Goal: Transaction & Acquisition: Book appointment/travel/reservation

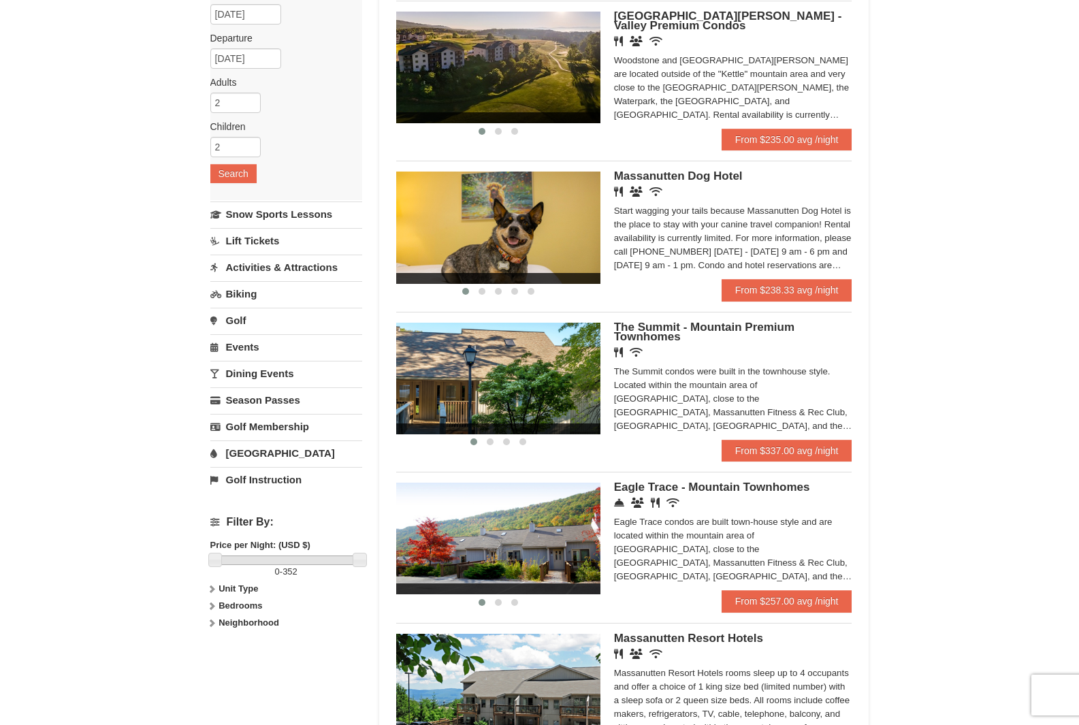
scroll to position [136, 0]
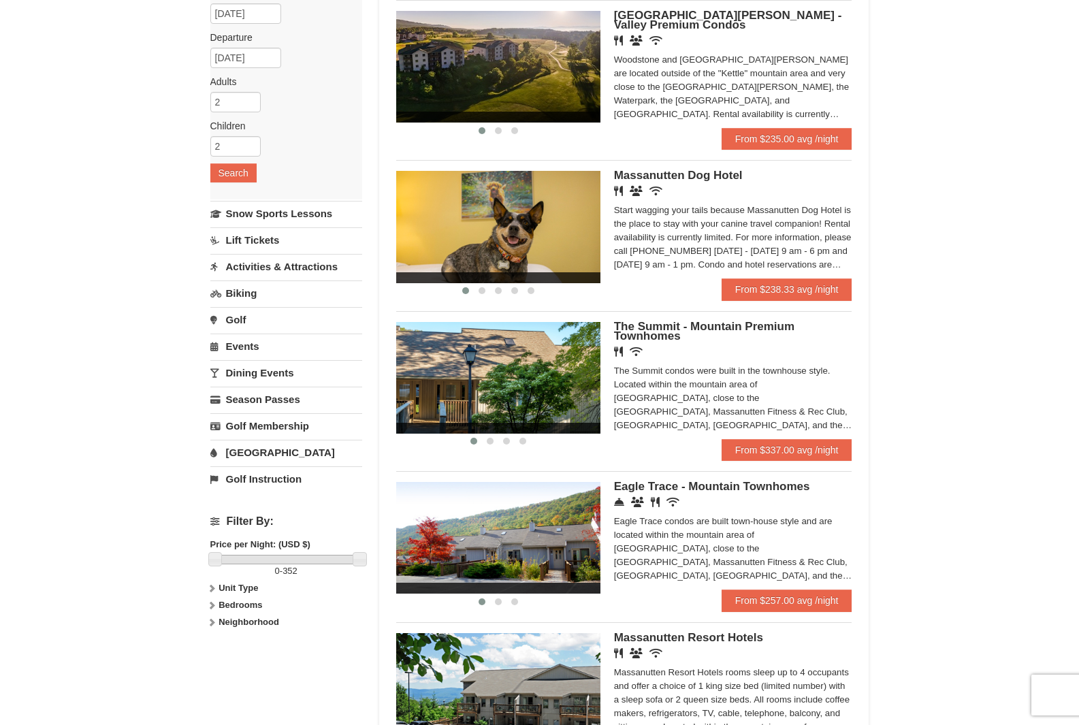
click at [542, 234] on img at bounding box center [498, 227] width 204 height 112
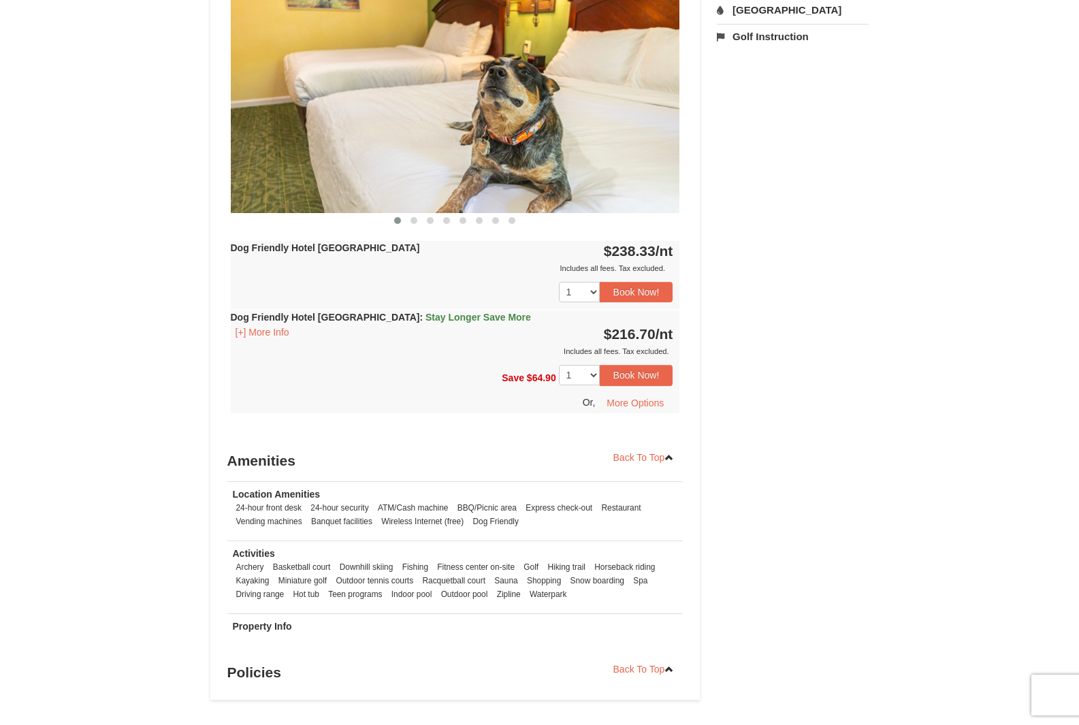
scroll to position [406, 0]
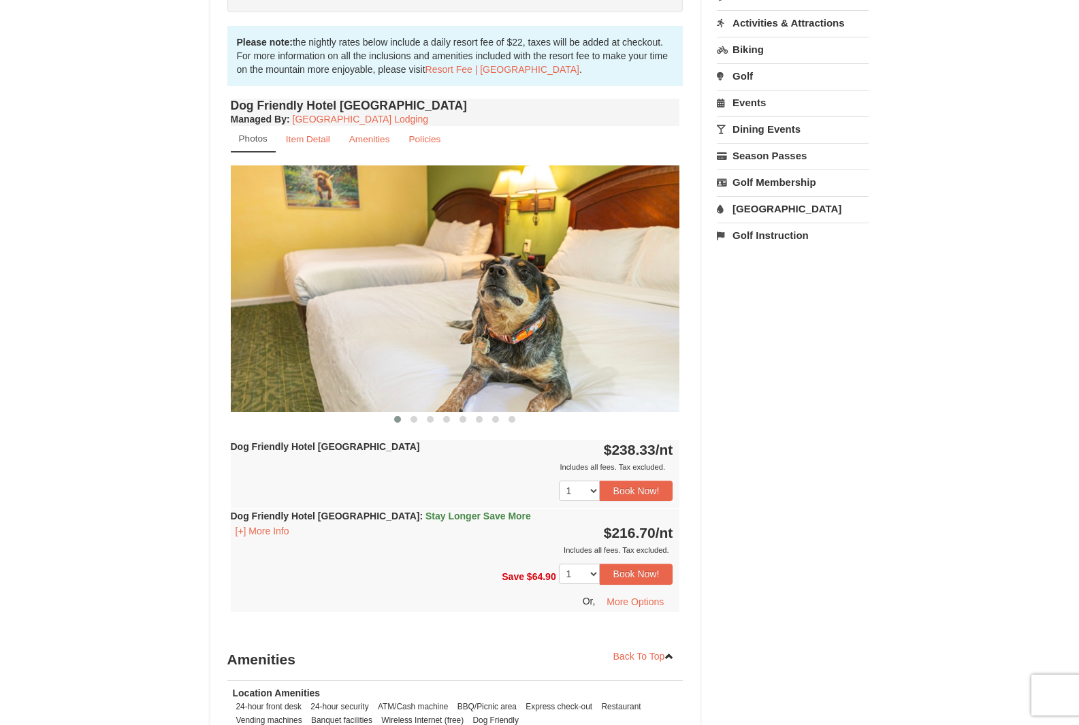
click at [580, 342] on img at bounding box center [455, 288] width 449 height 246
click at [636, 298] on img at bounding box center [455, 288] width 449 height 246
drag, startPoint x: 665, startPoint y: 289, endPoint x: 668, endPoint y: 267, distance: 21.9
click at [665, 284] on img at bounding box center [455, 288] width 449 height 246
click at [668, 267] on img at bounding box center [455, 288] width 449 height 246
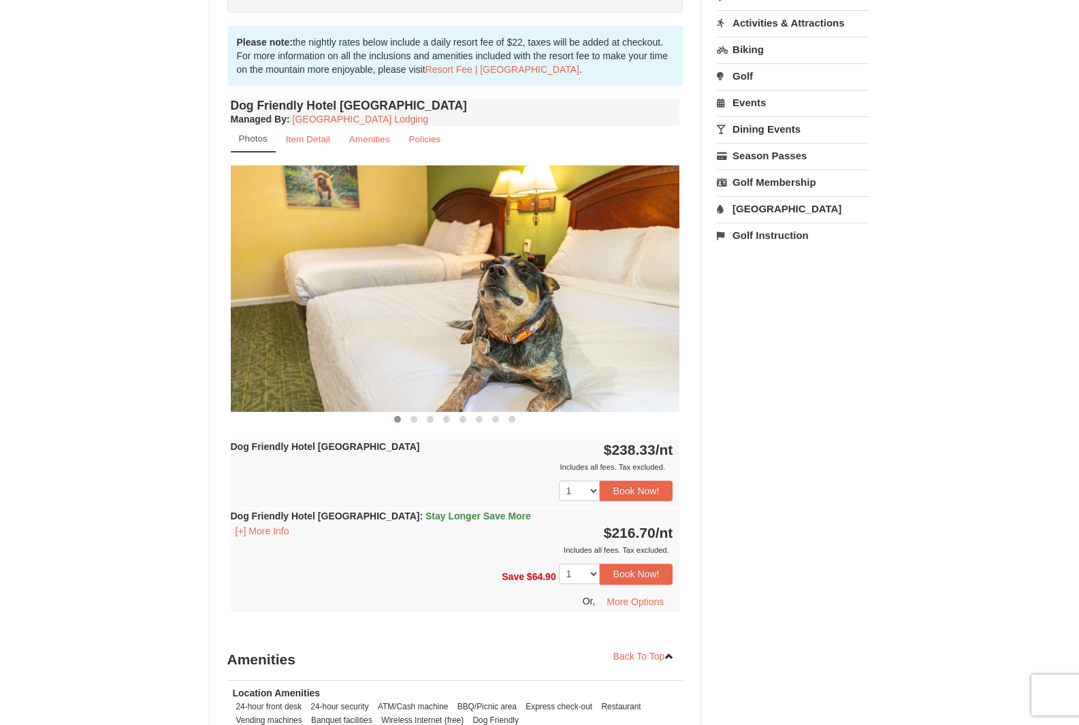
drag, startPoint x: 640, startPoint y: 275, endPoint x: 229, endPoint y: 238, distance: 412.6
click at [229, 238] on div "Dog Friendly Hotel Queen Room Managed By : Massanutten Resort Lodging Photos It…" at bounding box center [455, 366] width 456 height 543
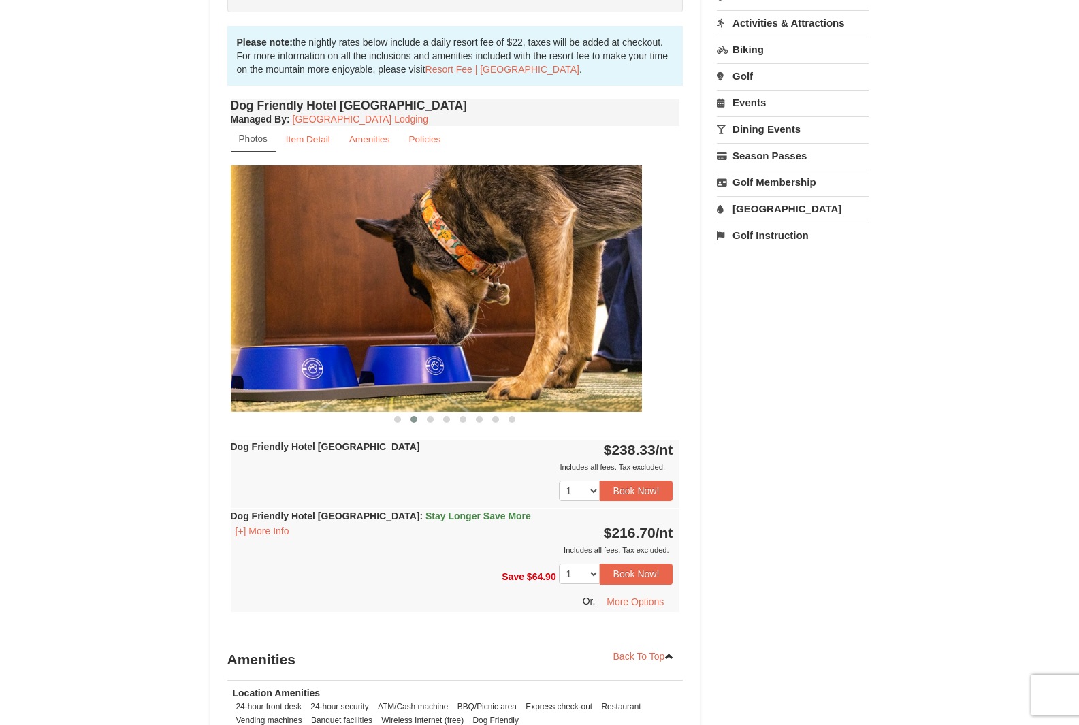
drag, startPoint x: 594, startPoint y: 294, endPoint x: 233, endPoint y: 265, distance: 362.5
click at [194, 261] on div "× <<Back to results Massanutten Dog Hotel Book from $217! 1822 Resort Drive, Ma…" at bounding box center [539, 285] width 1079 height 1287
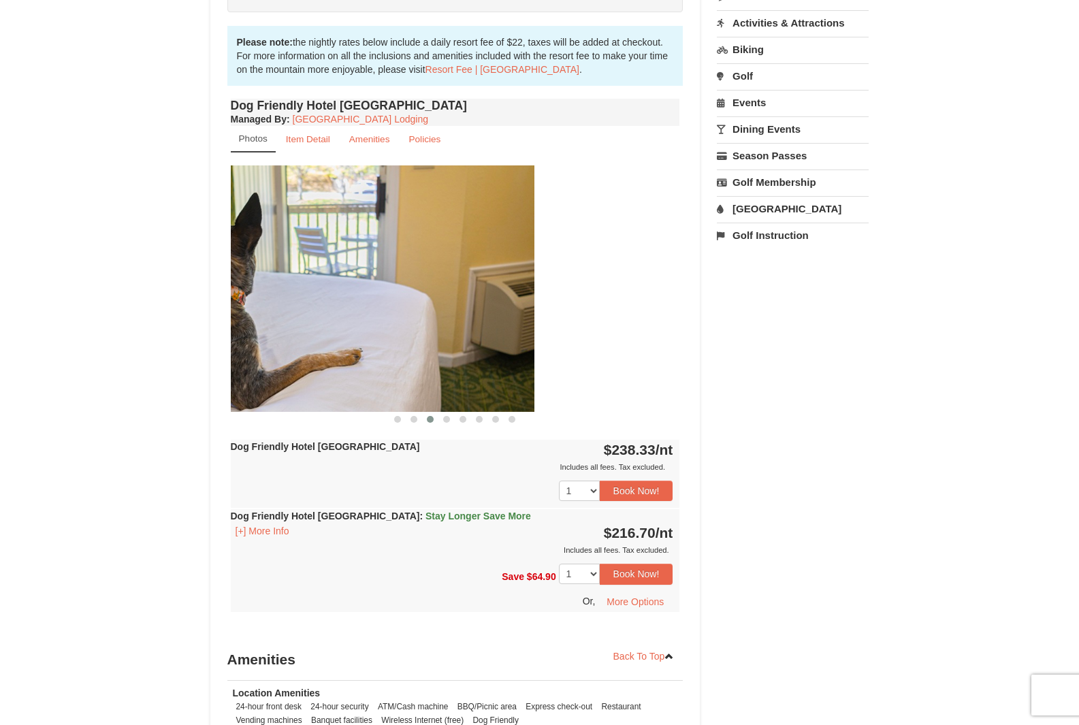
drag, startPoint x: 447, startPoint y: 298, endPoint x: 342, endPoint y: 297, distance: 105.5
click at [342, 297] on img at bounding box center [309, 288] width 449 height 246
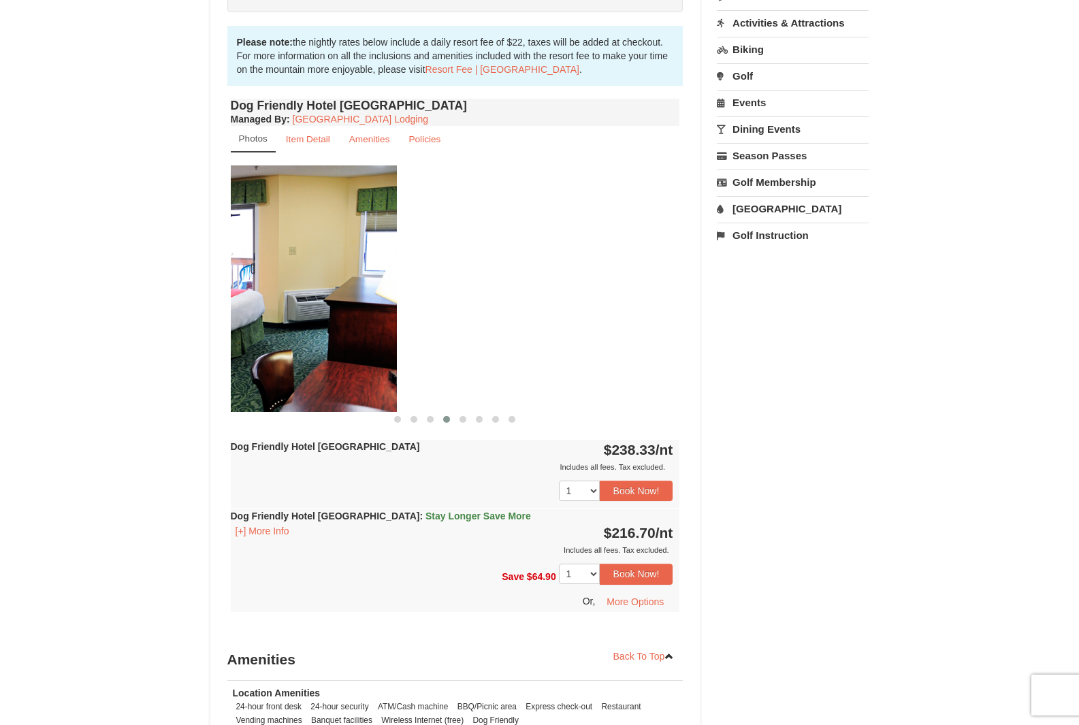
drag, startPoint x: 597, startPoint y: 316, endPoint x: 314, endPoint y: 306, distance: 283.2
click at [314, 306] on img at bounding box center [172, 288] width 449 height 246
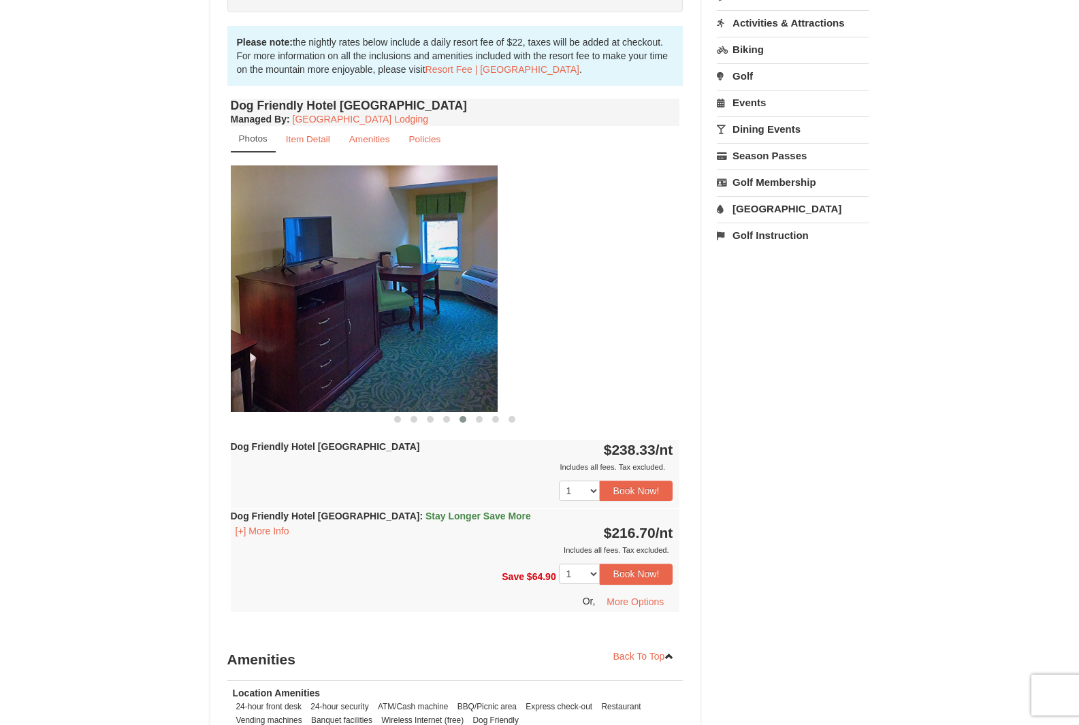
drag, startPoint x: 579, startPoint y: 322, endPoint x: 338, endPoint y: 327, distance: 241.6
click at [338, 327] on img at bounding box center [272, 288] width 449 height 246
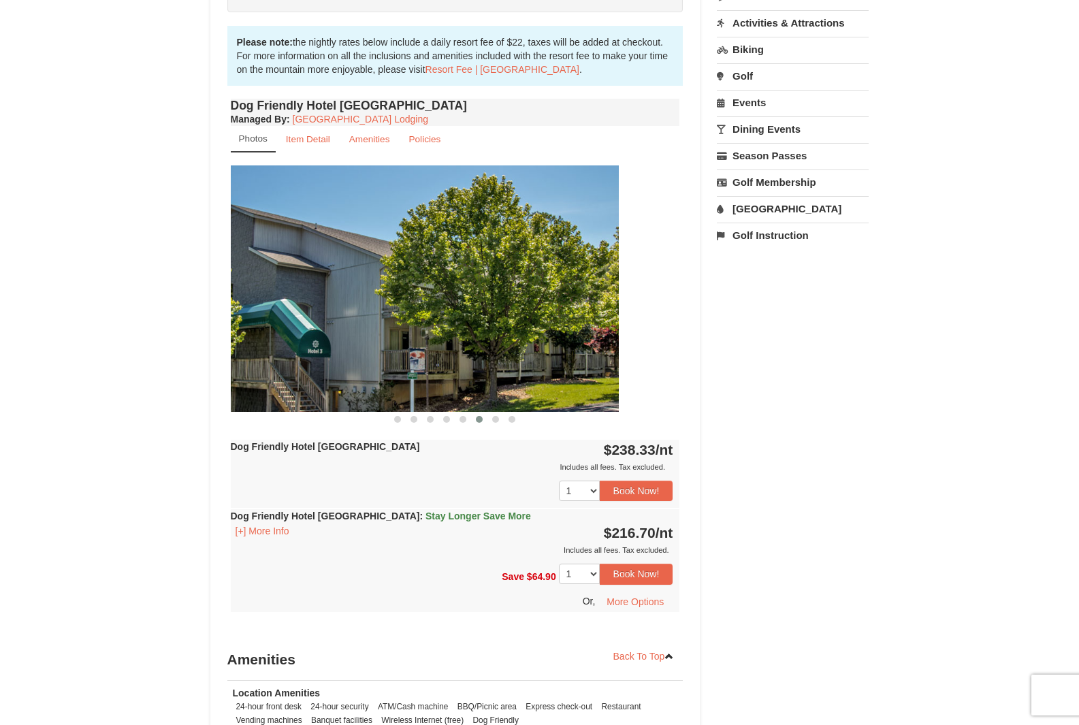
drag, startPoint x: 646, startPoint y: 334, endPoint x: 276, endPoint y: 327, distance: 370.2
click at [276, 327] on img at bounding box center [393, 288] width 449 height 246
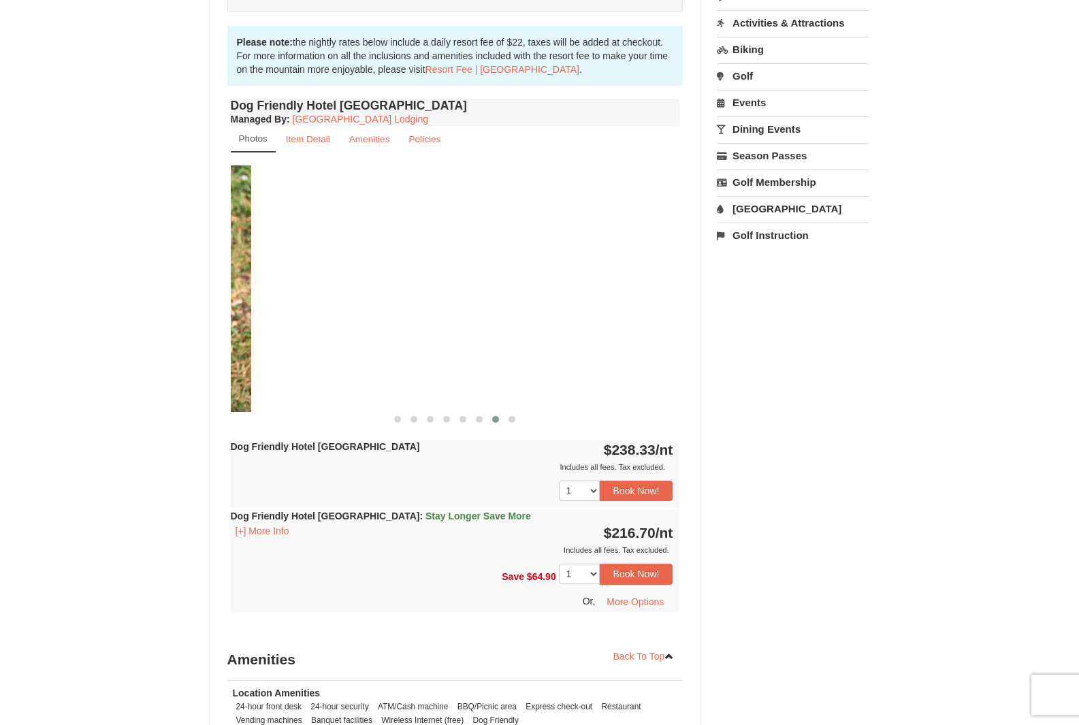
drag, startPoint x: 624, startPoint y: 346, endPoint x: 195, endPoint y: 335, distance: 428.8
click at [195, 335] on div "× <<Back to results Massanutten Dog Hotel Book from $217! 1822 Resort Drive, Ma…" at bounding box center [539, 285] width 1079 height 1287
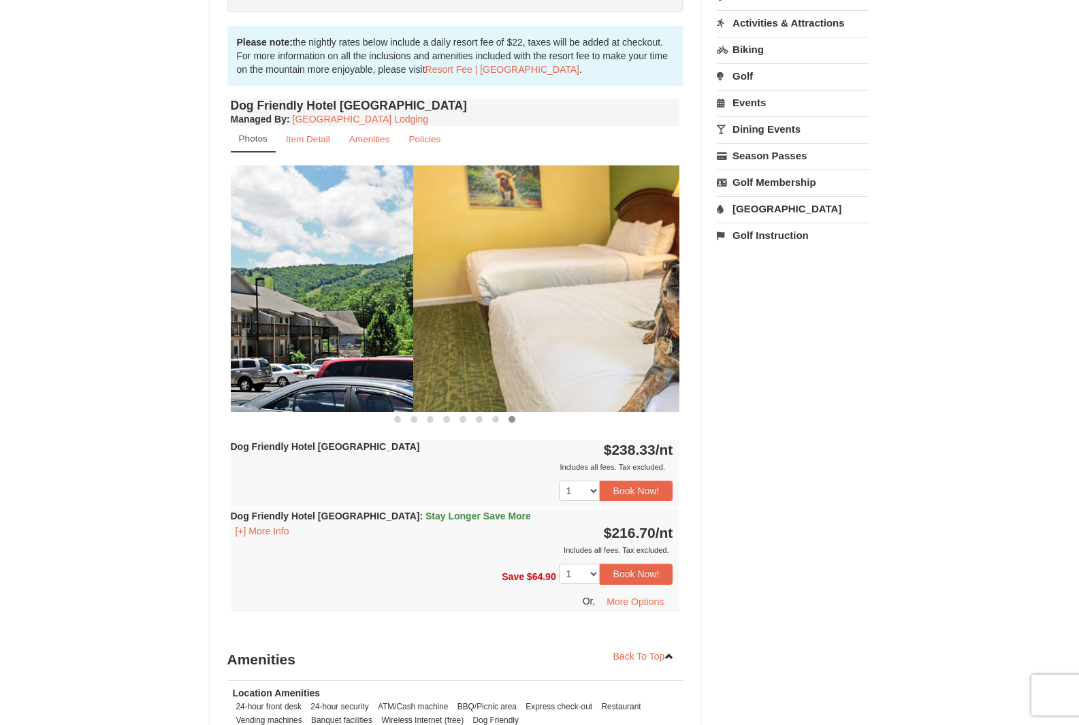
drag, startPoint x: 583, startPoint y: 347, endPoint x: 316, endPoint y: 349, distance: 266.7
click at [316, 349] on img at bounding box center [188, 288] width 449 height 246
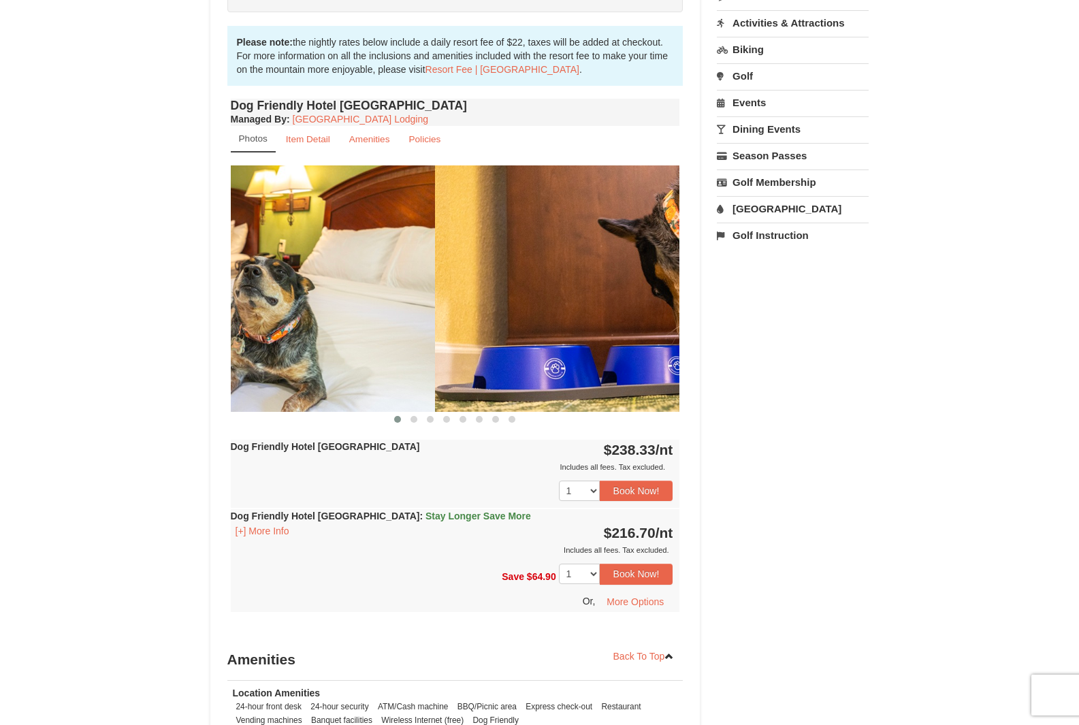
drag, startPoint x: 594, startPoint y: 345, endPoint x: 348, endPoint y: 354, distance: 245.8
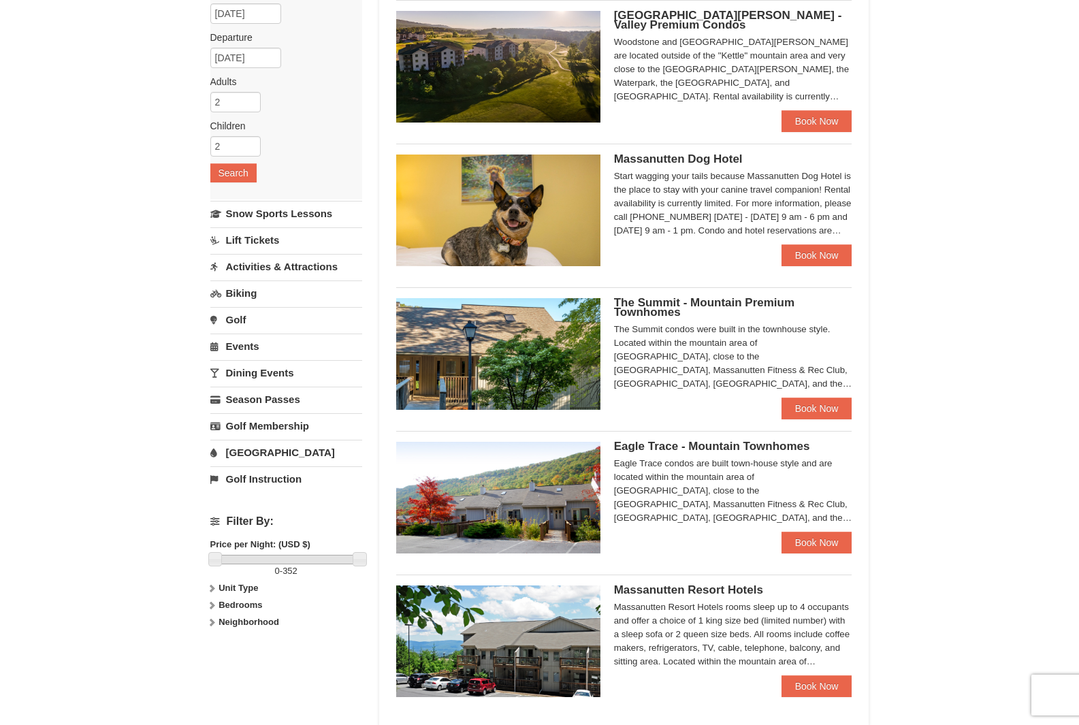
scroll to position [204, 0]
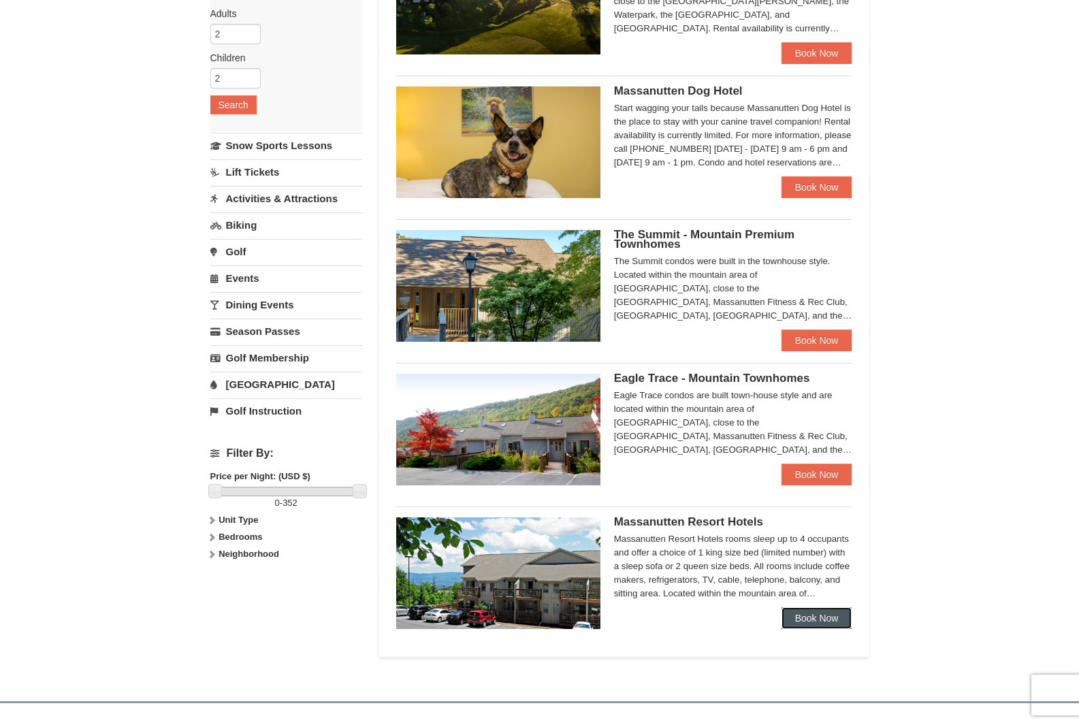
click at [820, 619] on link "Book Now" at bounding box center [816, 618] width 71 height 22
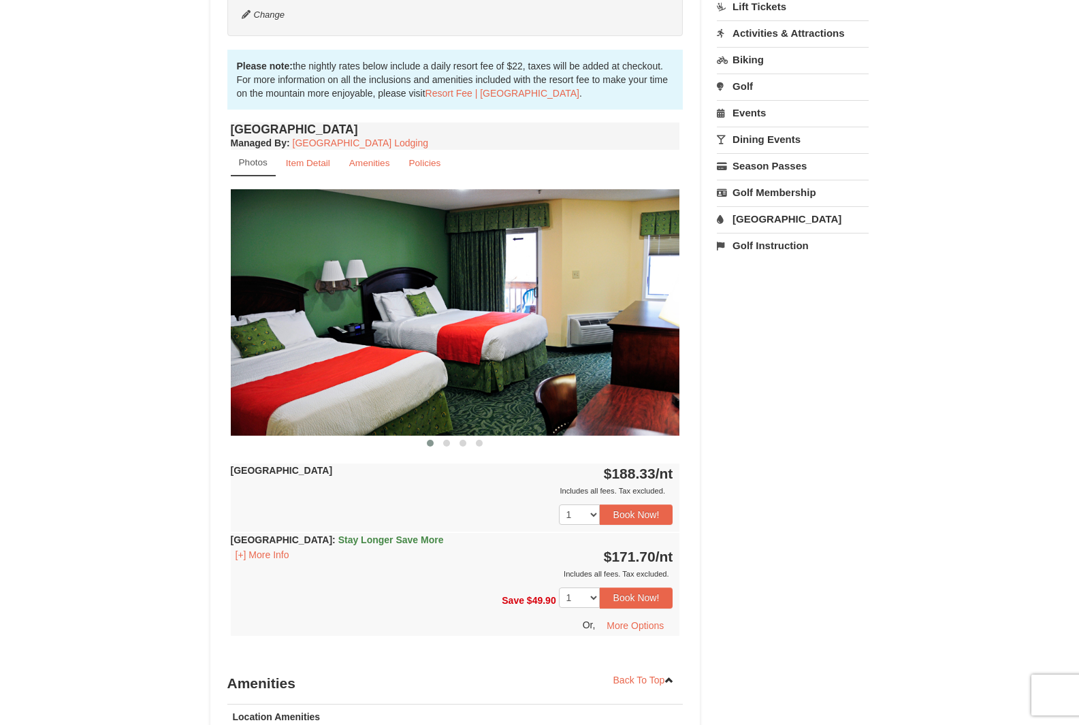
scroll to position [408, 0]
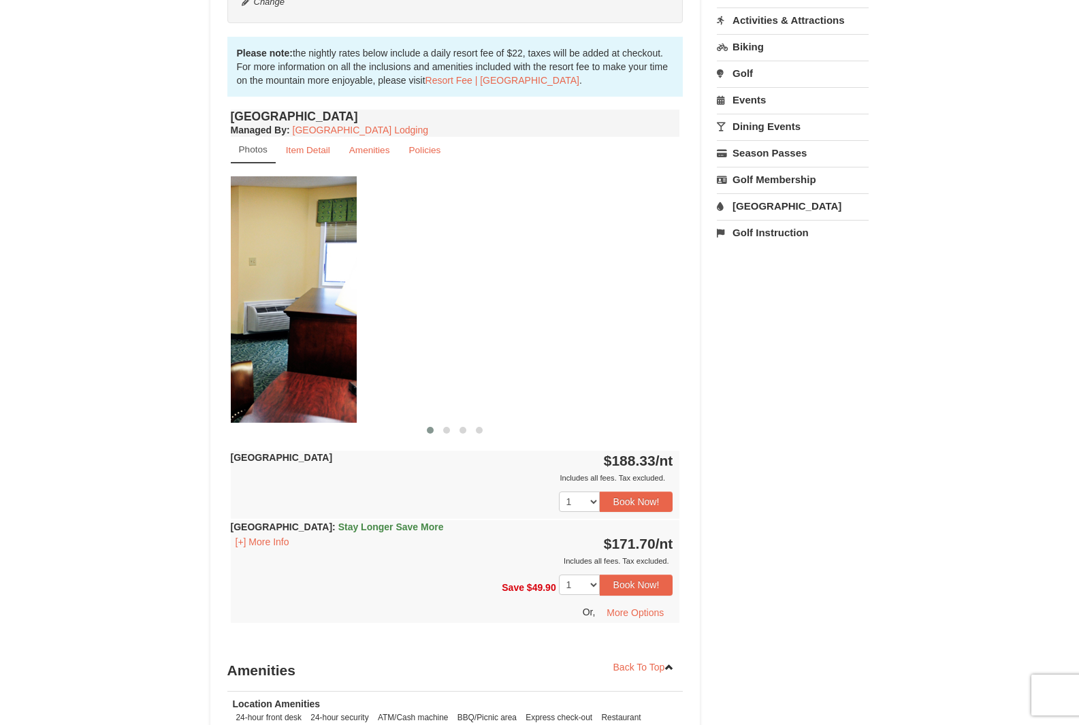
drag, startPoint x: 612, startPoint y: 338, endPoint x: 289, endPoint y: 297, distance: 325.8
click at [289, 297] on img at bounding box center [131, 299] width 449 height 246
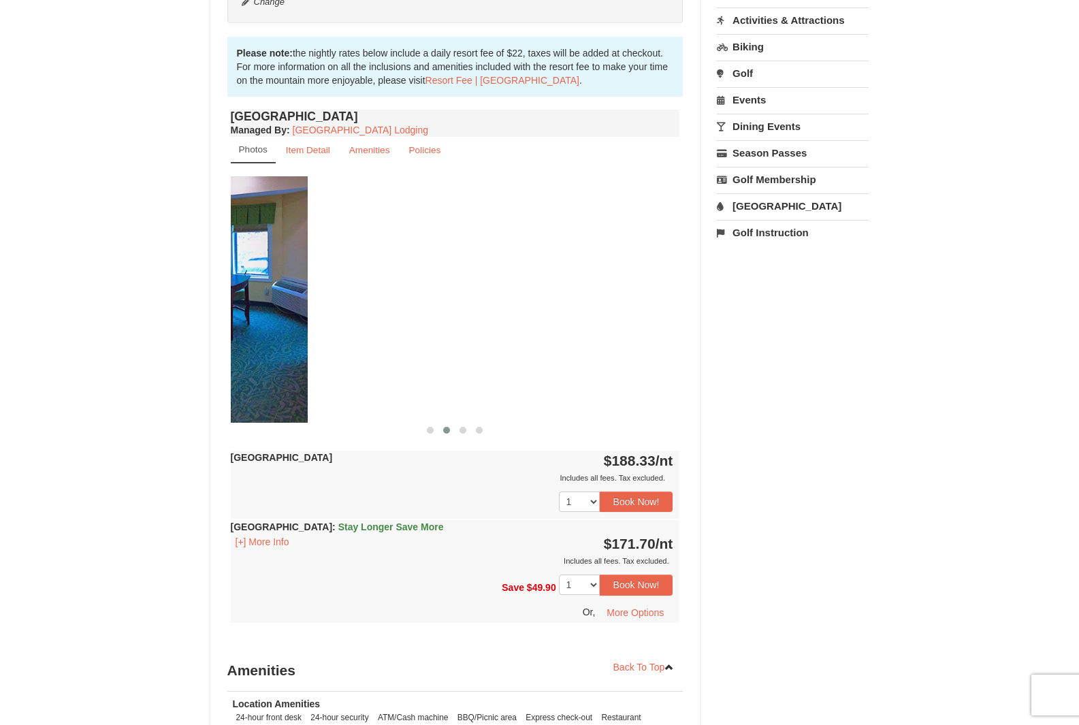
drag, startPoint x: 587, startPoint y: 329, endPoint x: 262, endPoint y: 316, distance: 325.5
click at [203, 312] on div "× <<Back to results Massanutten Resort Hotels Book from $172! 1822 Resort Drive…" at bounding box center [540, 289] width 686 height 1273
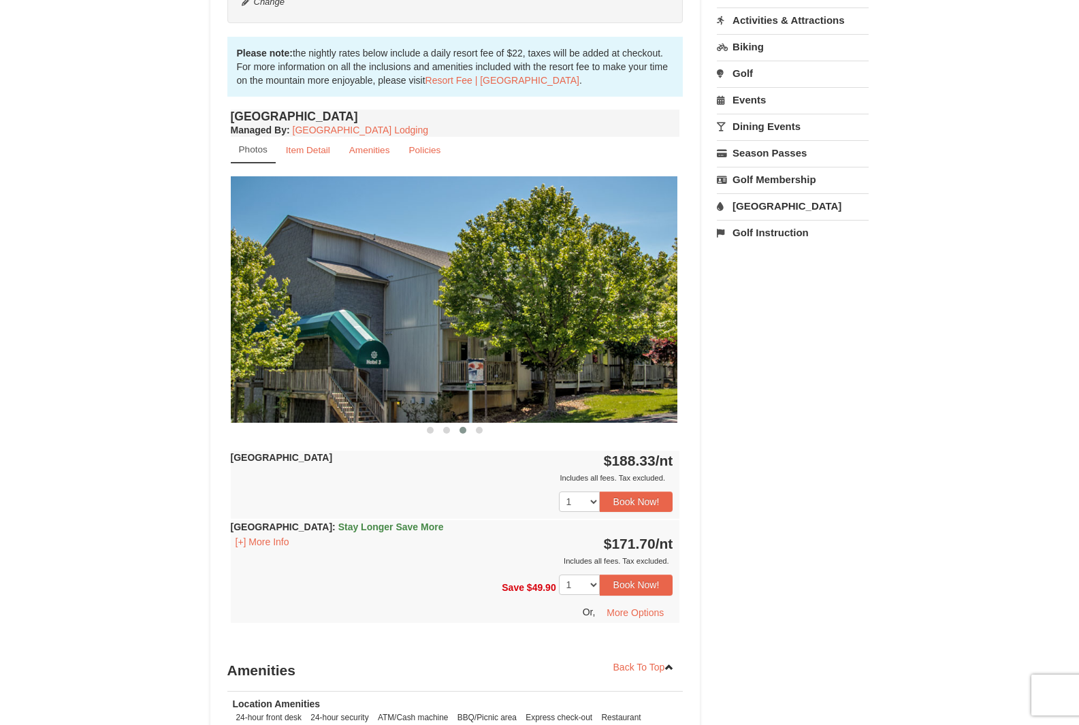
drag, startPoint x: 644, startPoint y: 352, endPoint x: 115, endPoint y: 335, distance: 529.0
click at [111, 336] on div "× <<Back to results Massanutten Resort Hotels Book from $172! 1822 Resort Drive…" at bounding box center [539, 289] width 1079 height 1300
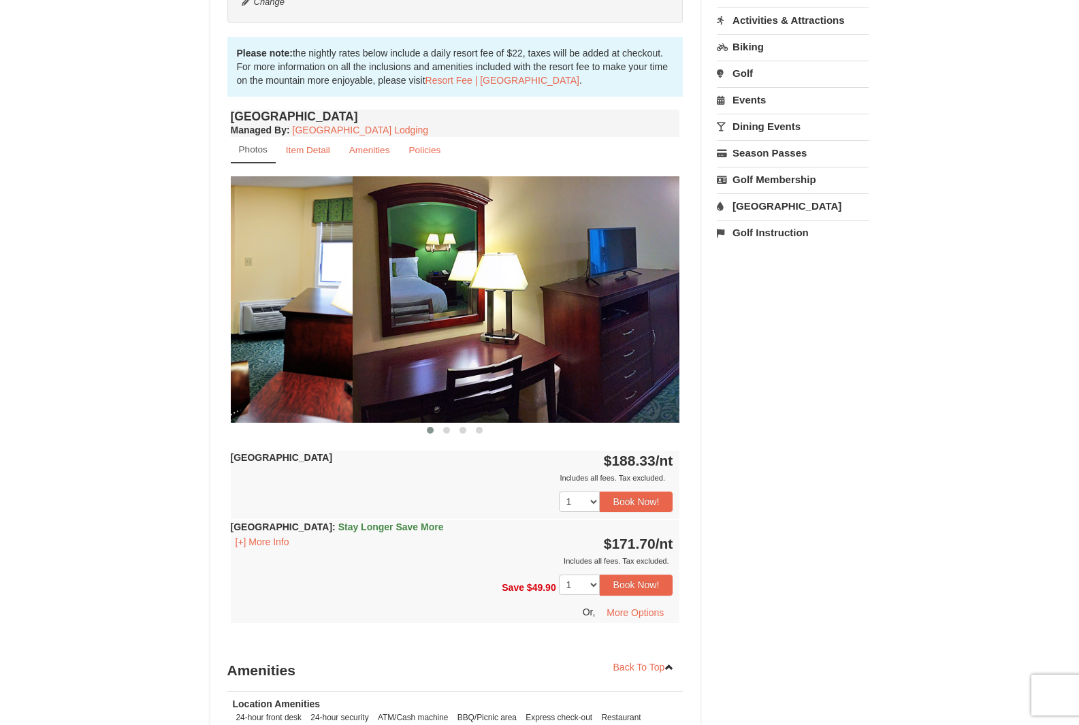
drag, startPoint x: 501, startPoint y: 365, endPoint x: 174, endPoint y: 342, distance: 328.1
click at [174, 342] on div "× <<Back to results Massanutten Resort Hotels Book from $172! 1822 Resort Drive…" at bounding box center [539, 289] width 1079 height 1300
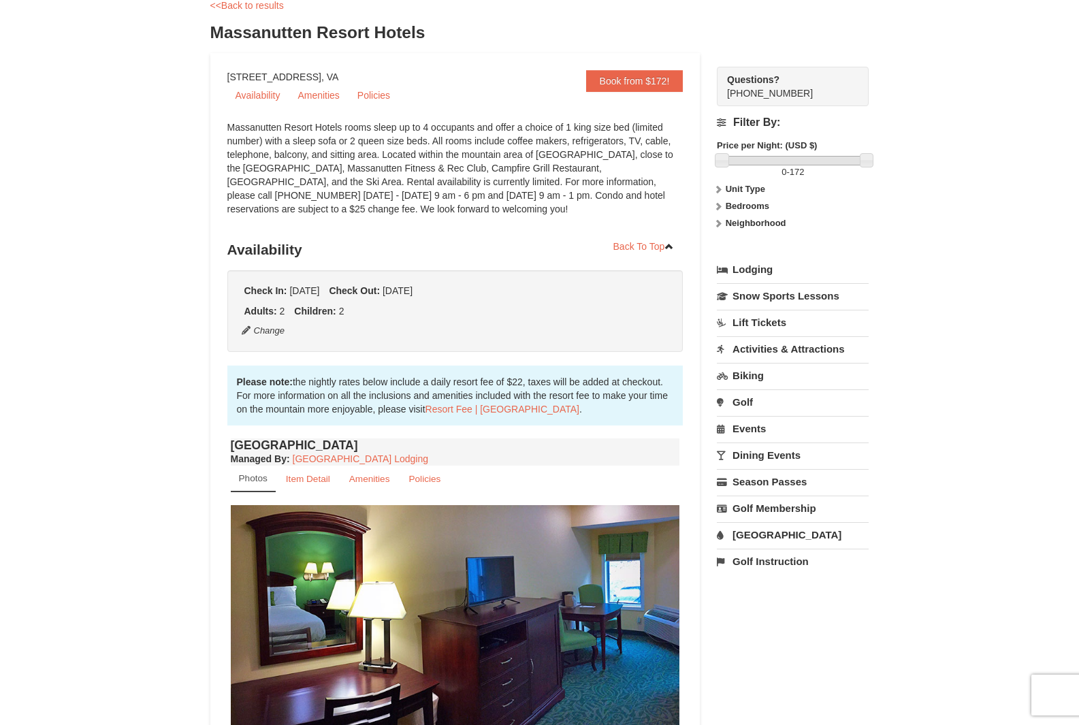
scroll to position [79, 0]
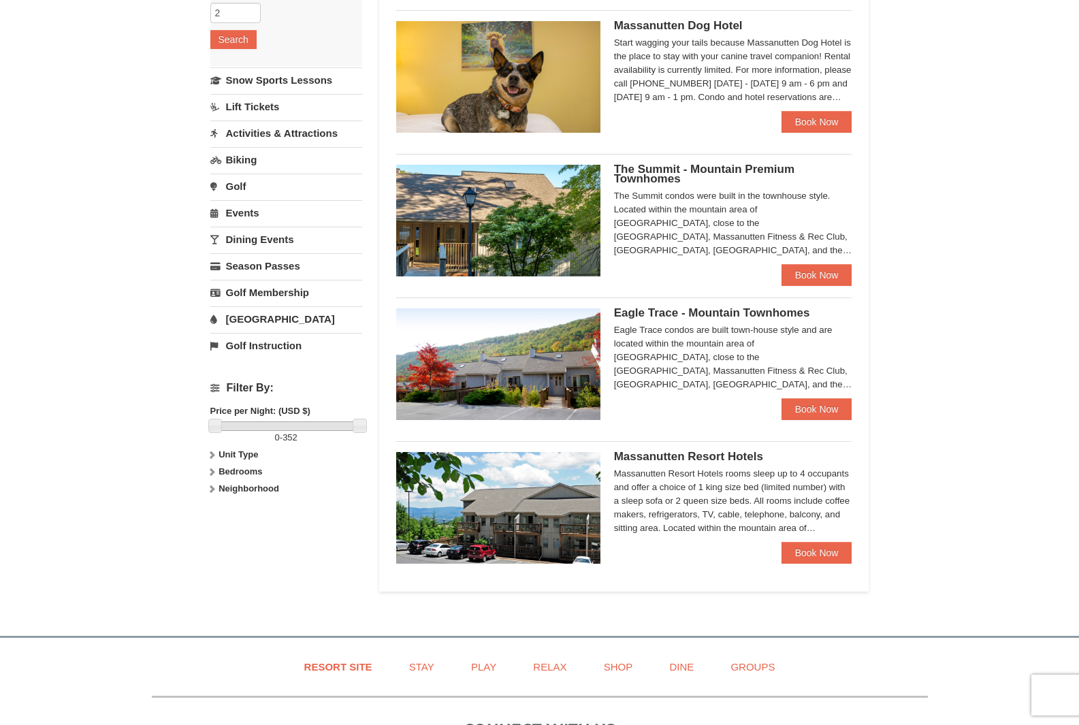
scroll to position [272, 0]
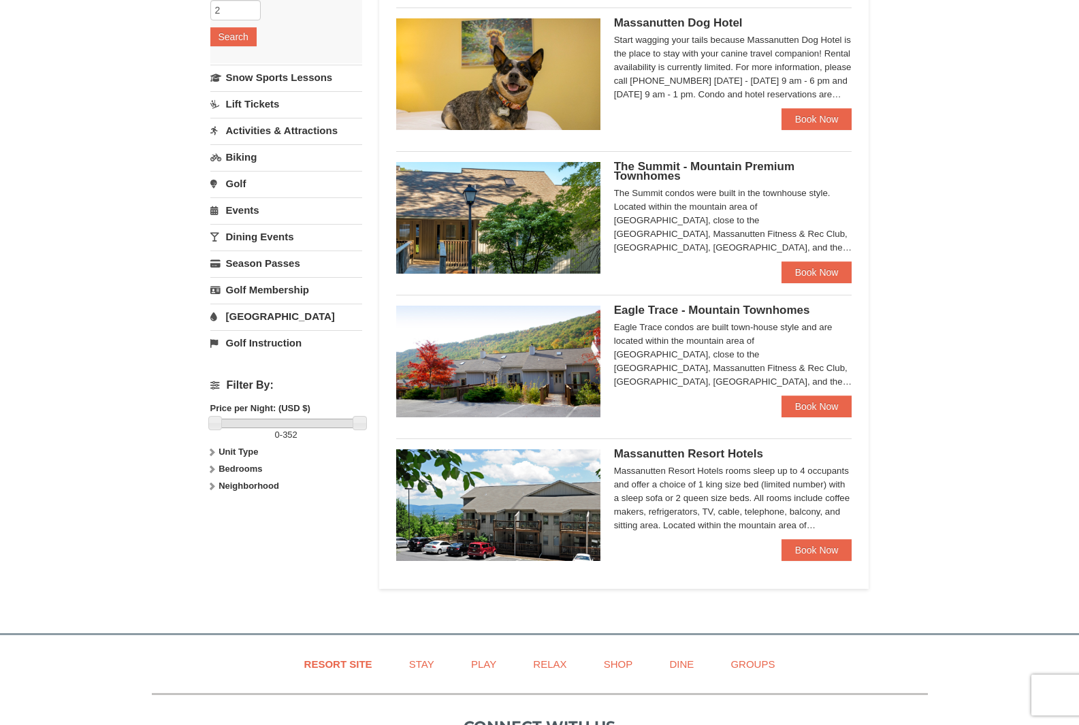
click at [518, 340] on img at bounding box center [498, 362] width 204 height 112
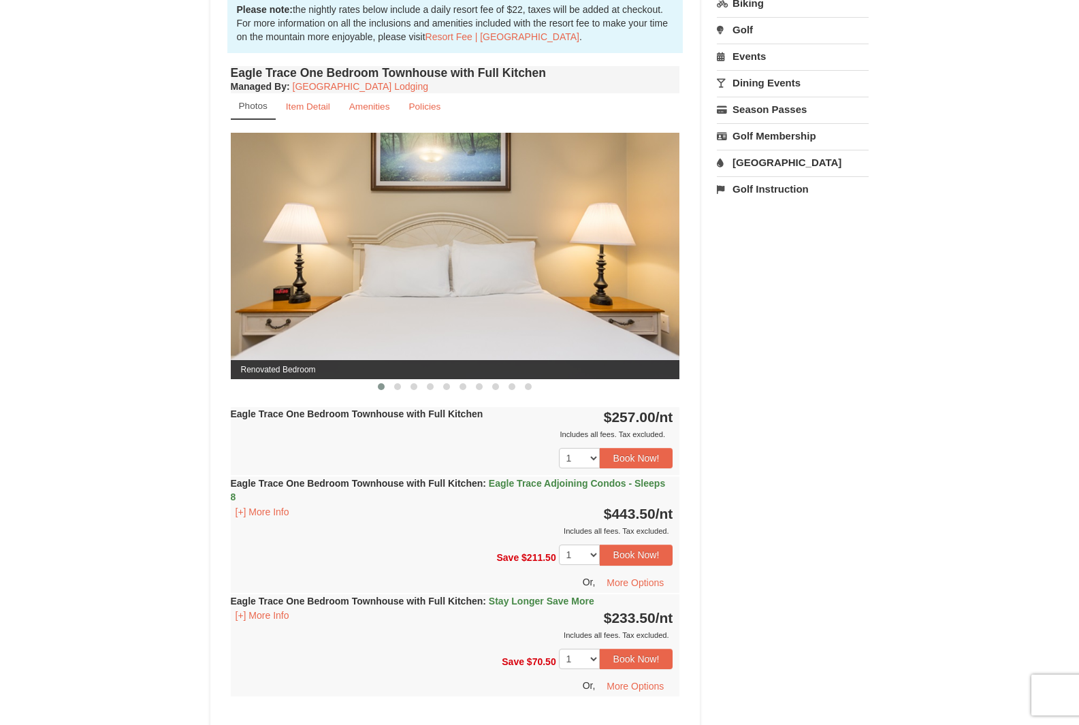
scroll to position [476, 0]
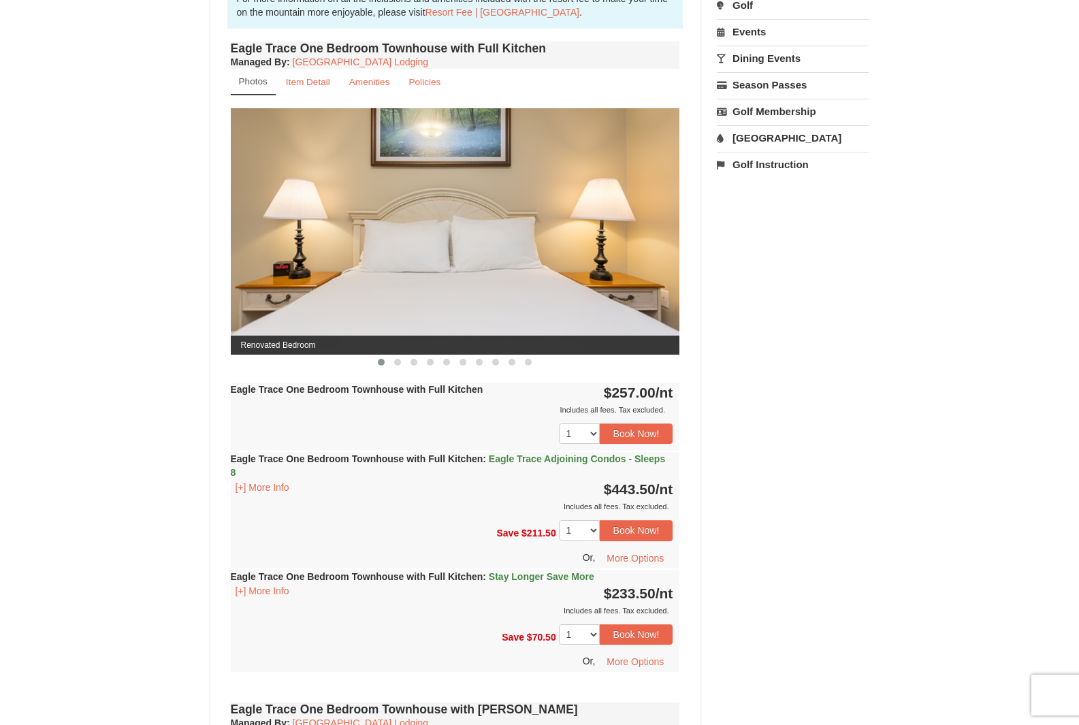
drag, startPoint x: 631, startPoint y: 246, endPoint x: 406, endPoint y: 257, distance: 225.5
click at [406, 257] on img at bounding box center [455, 231] width 449 height 246
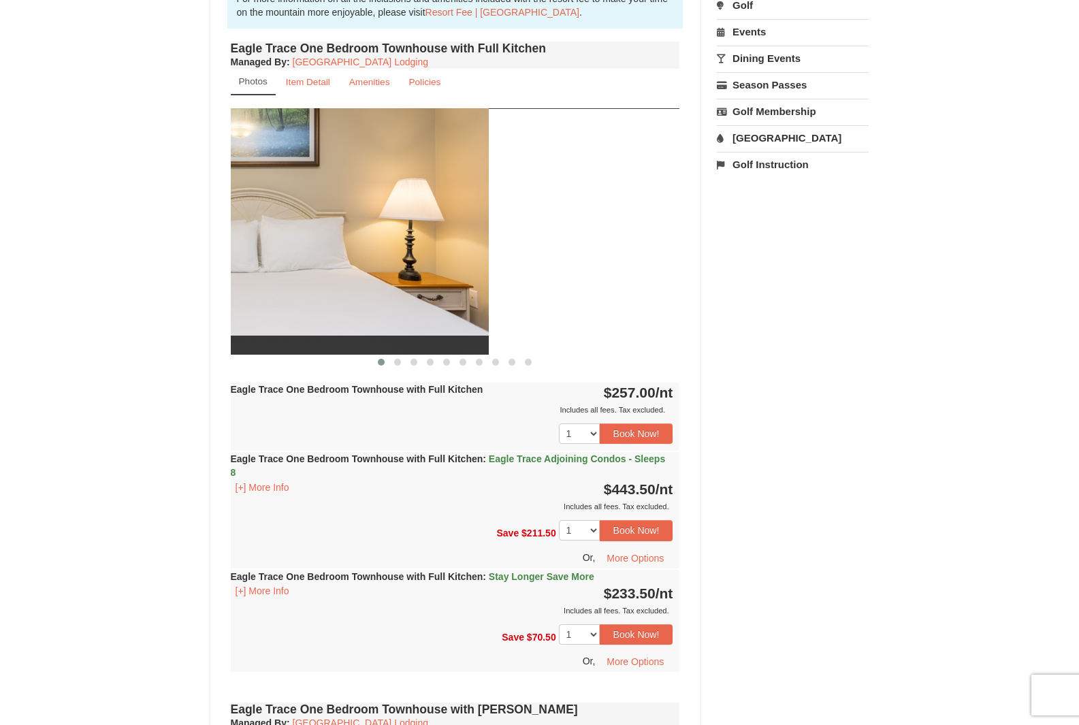
drag, startPoint x: 513, startPoint y: 272, endPoint x: 238, endPoint y: 273, distance: 274.9
click at [238, 273] on img at bounding box center [263, 231] width 449 height 246
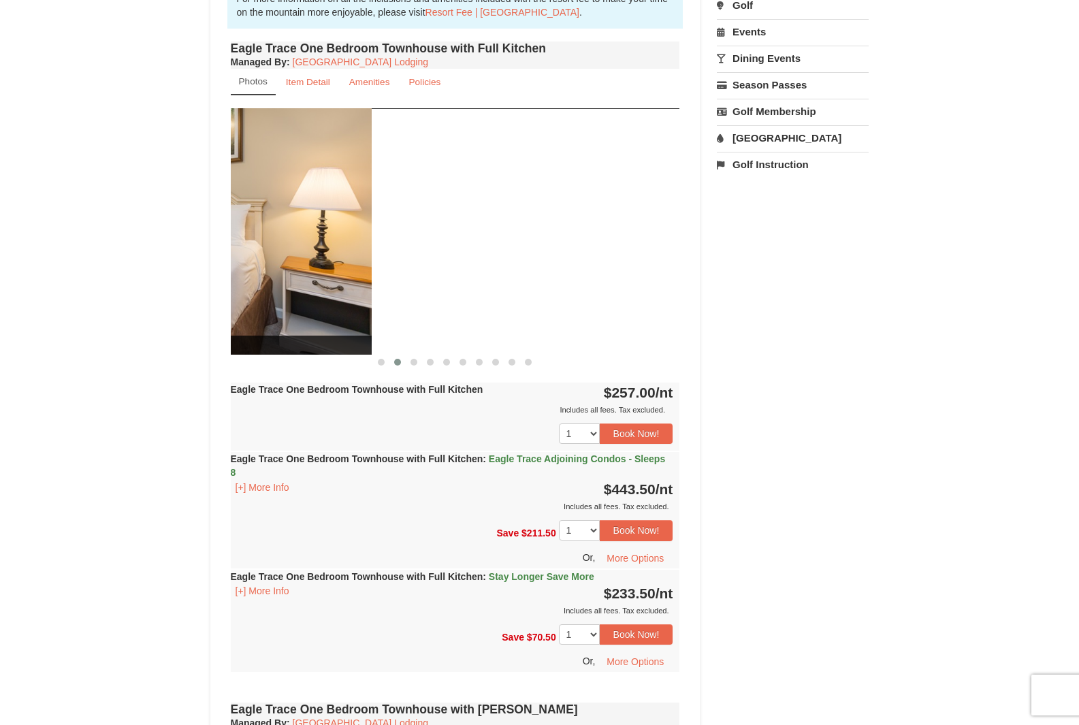
drag, startPoint x: 553, startPoint y: 291, endPoint x: 244, endPoint y: 290, distance: 309.6
click at [244, 290] on img at bounding box center [146, 231] width 449 height 246
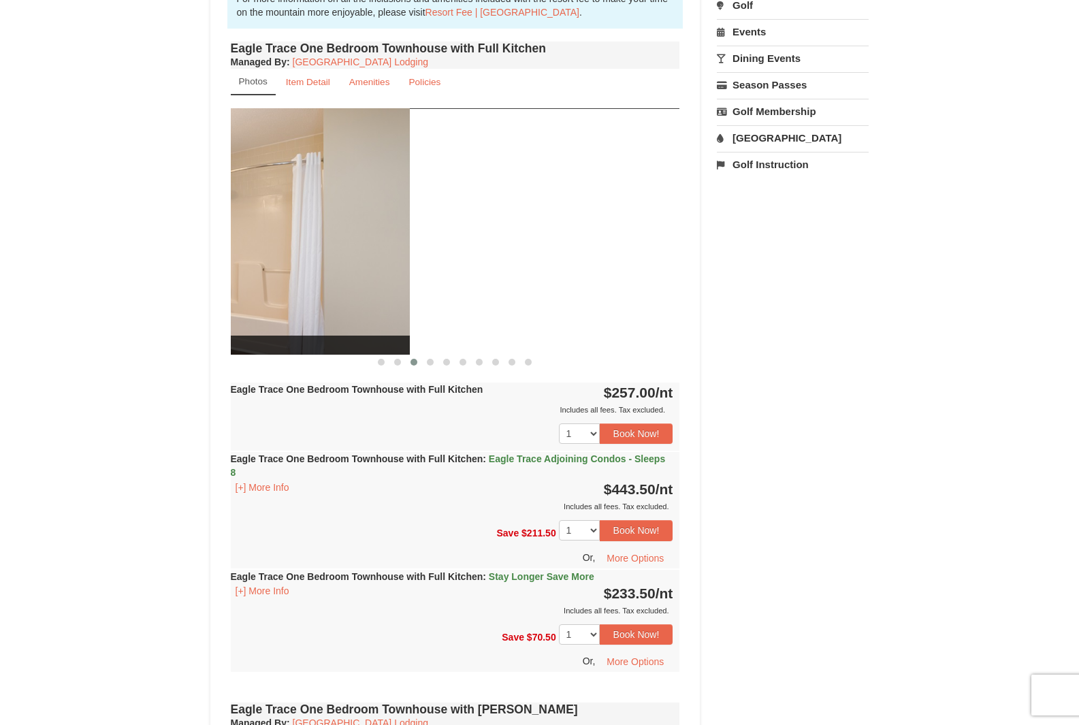
drag, startPoint x: 548, startPoint y: 299, endPoint x: 223, endPoint y: 306, distance: 325.3
click at [223, 306] on div "Book from $234! 1822 Resort Drive, Massanutten, VA Availability Amenities Polic…" at bounding box center [455, 651] width 490 height 1990
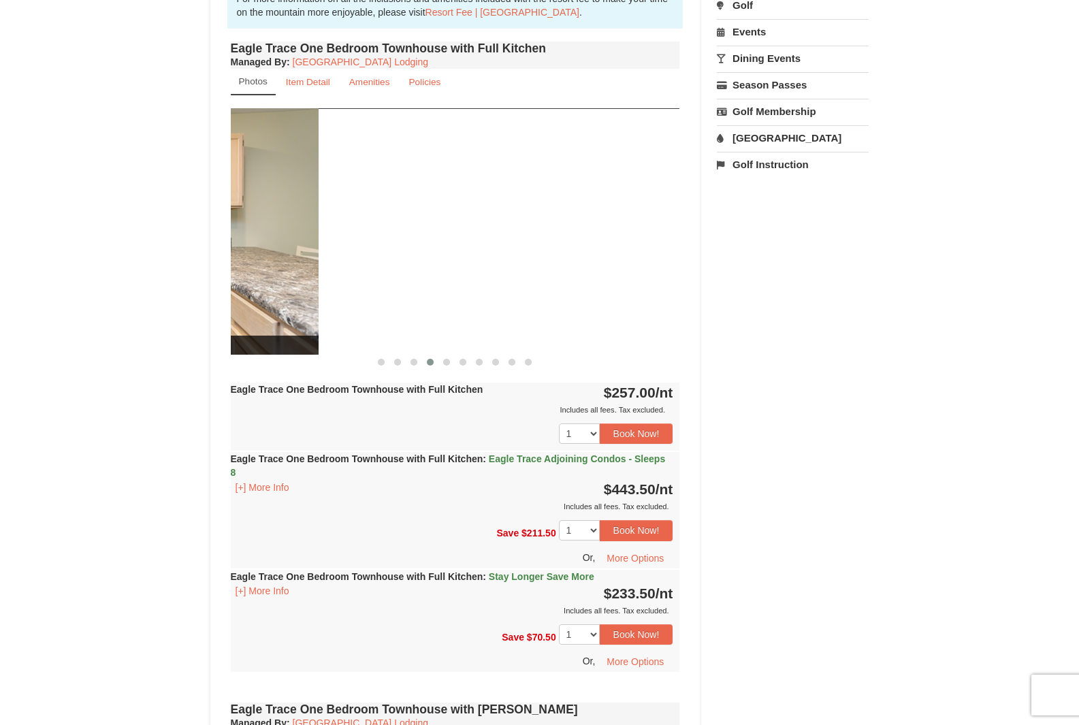
drag, startPoint x: 504, startPoint y: 291, endPoint x: 131, endPoint y: 296, distance: 373.6
click at [131, 296] on div "× <<Back to results Eagle Trace - Mountain Townhomes Book from $234! 1822 Resor…" at bounding box center [539, 623] width 1079 height 2105
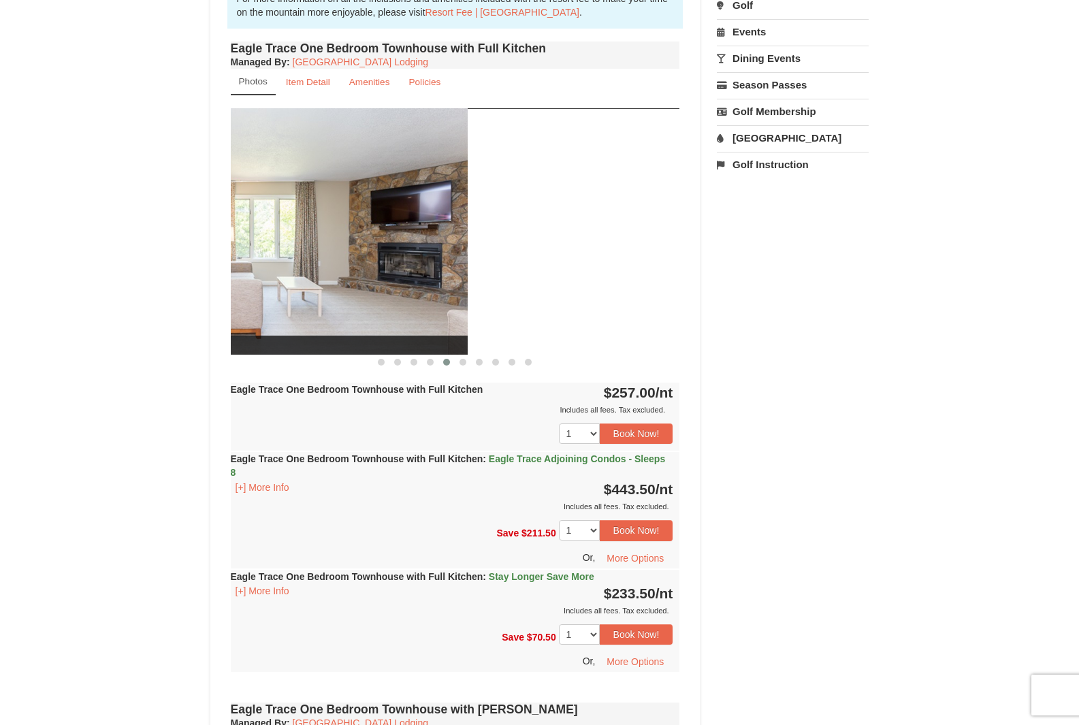
drag, startPoint x: 576, startPoint y: 301, endPoint x: 205, endPoint y: 280, distance: 371.4
click at [205, 280] on div "× <<Back to results Eagle Trace - Mountain Townhomes Book from $234! 1822 Resor…" at bounding box center [540, 624] width 686 height 2078
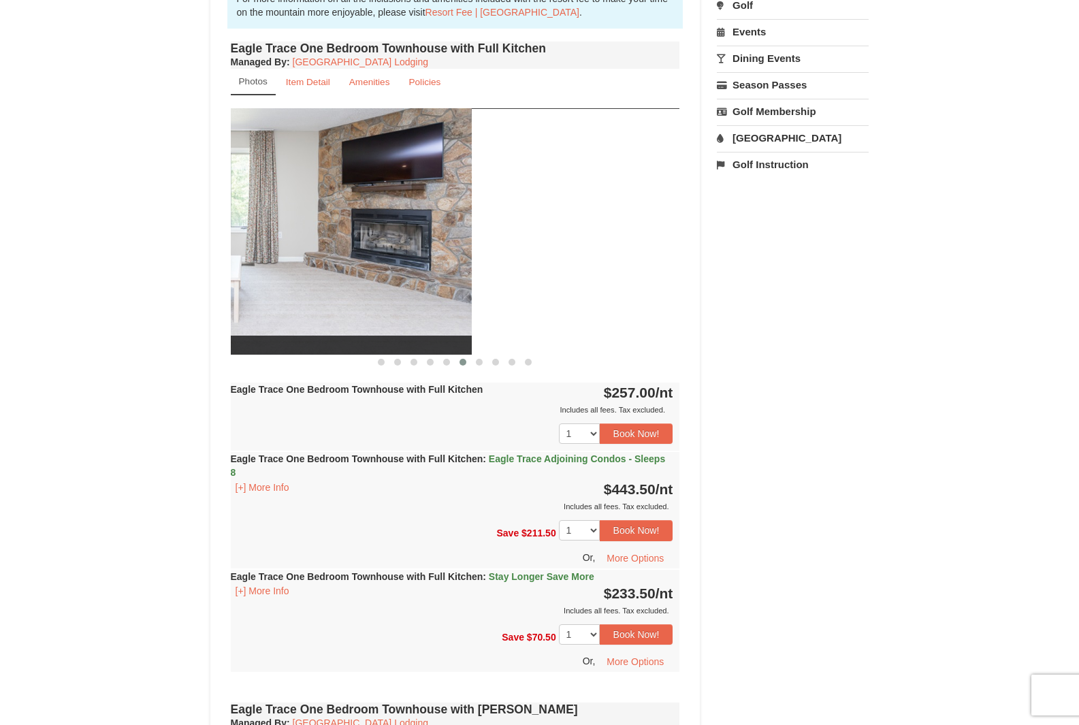
drag, startPoint x: 514, startPoint y: 290, endPoint x: 301, endPoint y: 282, distance: 212.5
click at [301, 282] on img at bounding box center [246, 231] width 449 height 246
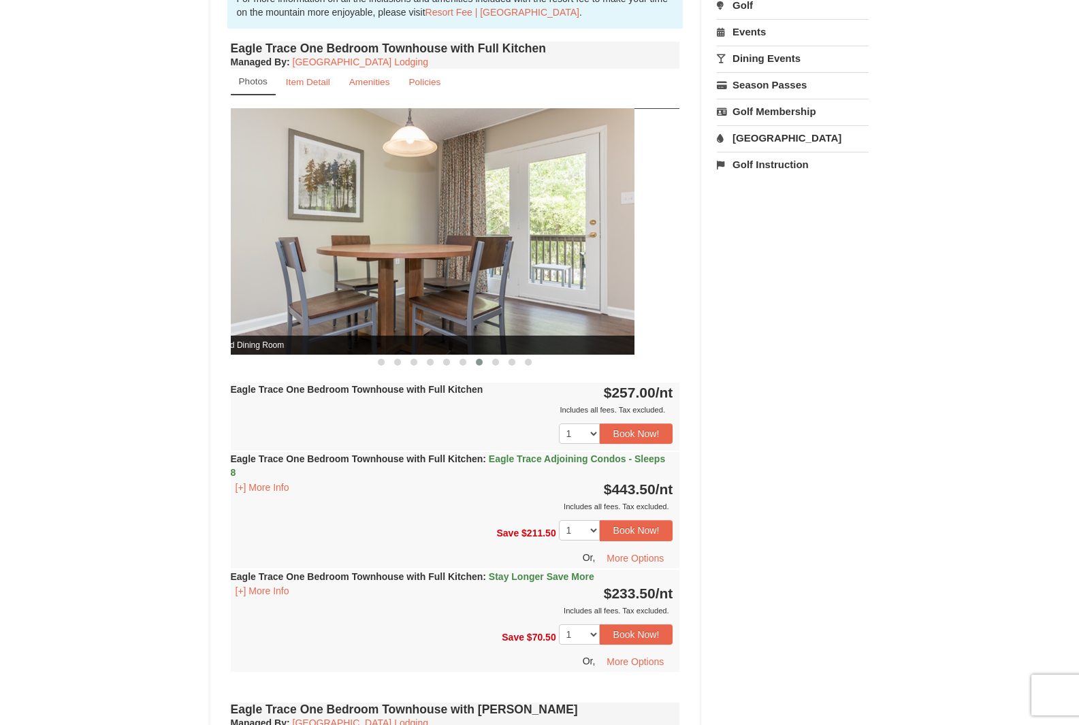
drag, startPoint x: 541, startPoint y: 306, endPoint x: 238, endPoint y: 299, distance: 302.9
click at [238, 299] on img at bounding box center [409, 231] width 449 height 246
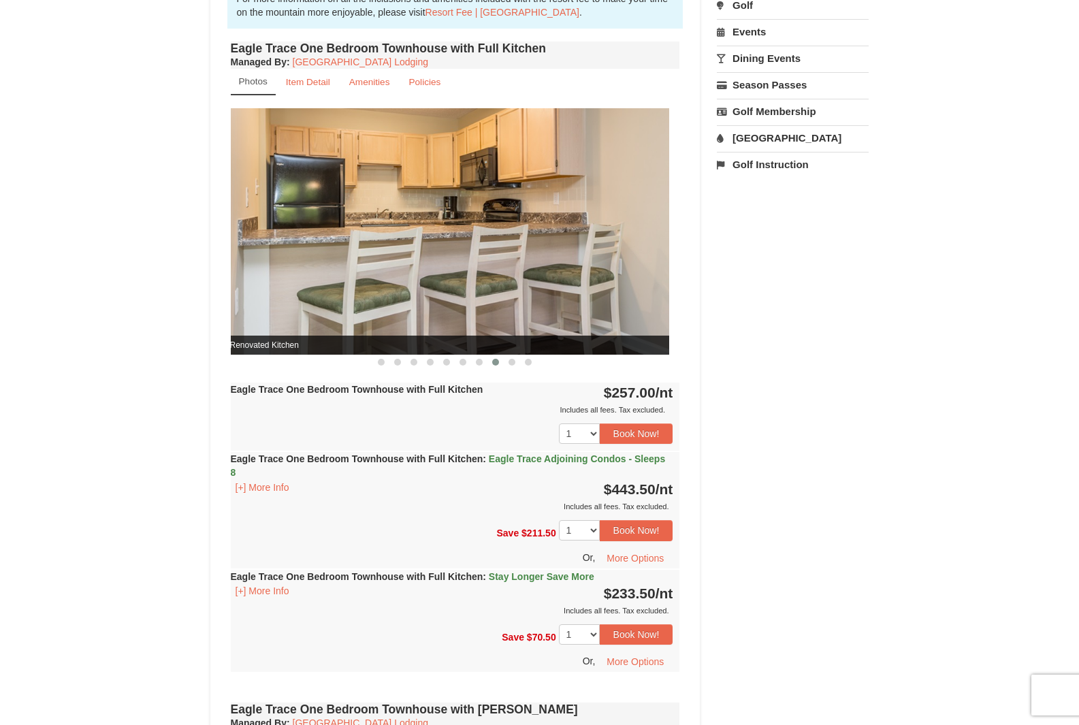
drag, startPoint x: 520, startPoint y: 295, endPoint x: 150, endPoint y: 295, distance: 369.5
click at [151, 295] on div "× <<Back to results Eagle Trace - Mountain Townhomes Book from $234! 1822 Resor…" at bounding box center [539, 623] width 1079 height 2105
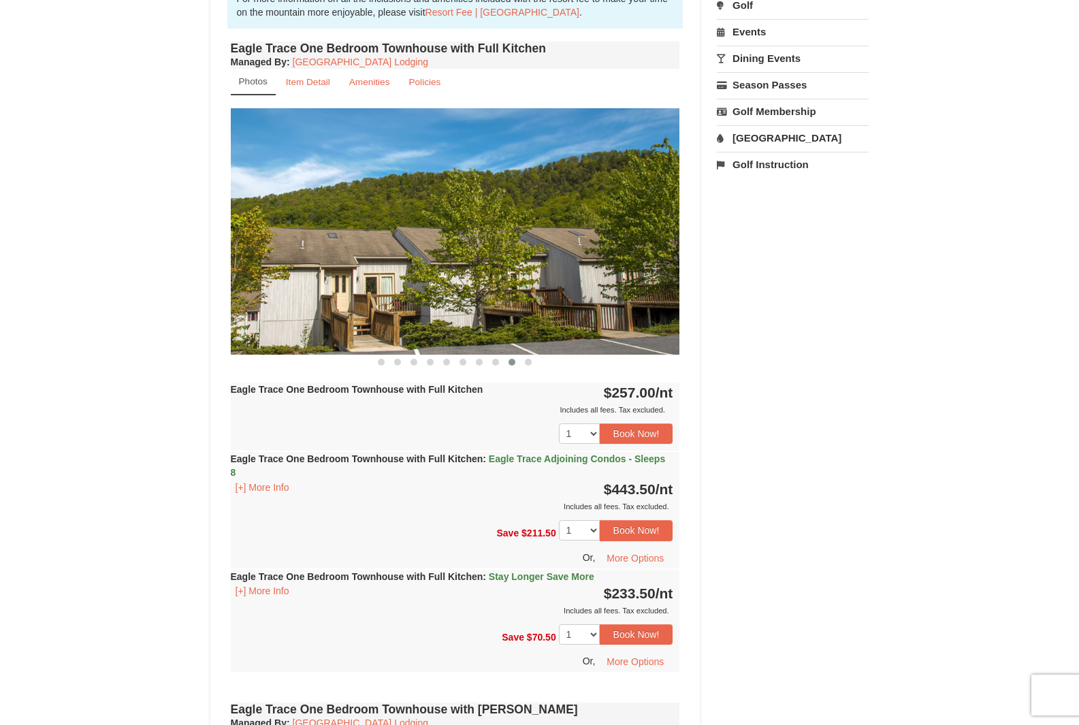
drag, startPoint x: 239, startPoint y: 289, endPoint x: 228, endPoint y: 289, distance: 10.9
click at [228, 289] on div "Eagle Trace One Bedroom Townhouse with Full Kitchen Managed By : Massanutten Re…" at bounding box center [455, 368] width 456 height 661
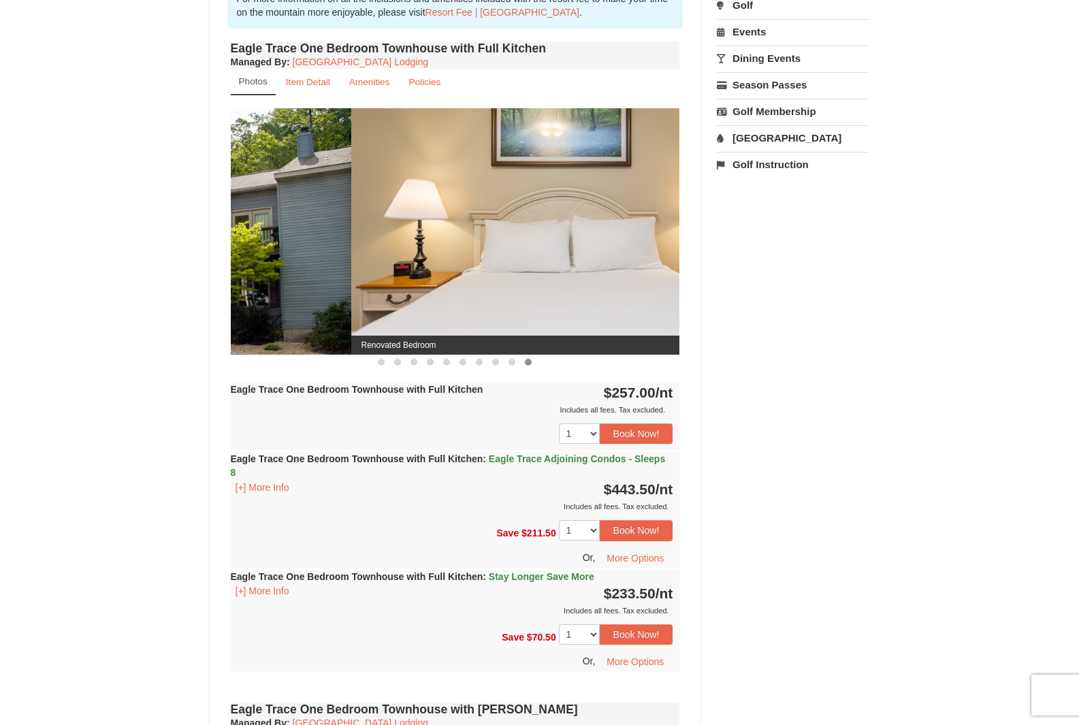
drag, startPoint x: 636, startPoint y: 287, endPoint x: 284, endPoint y: 279, distance: 351.2
click at [248, 281] on img at bounding box center [126, 231] width 449 height 246
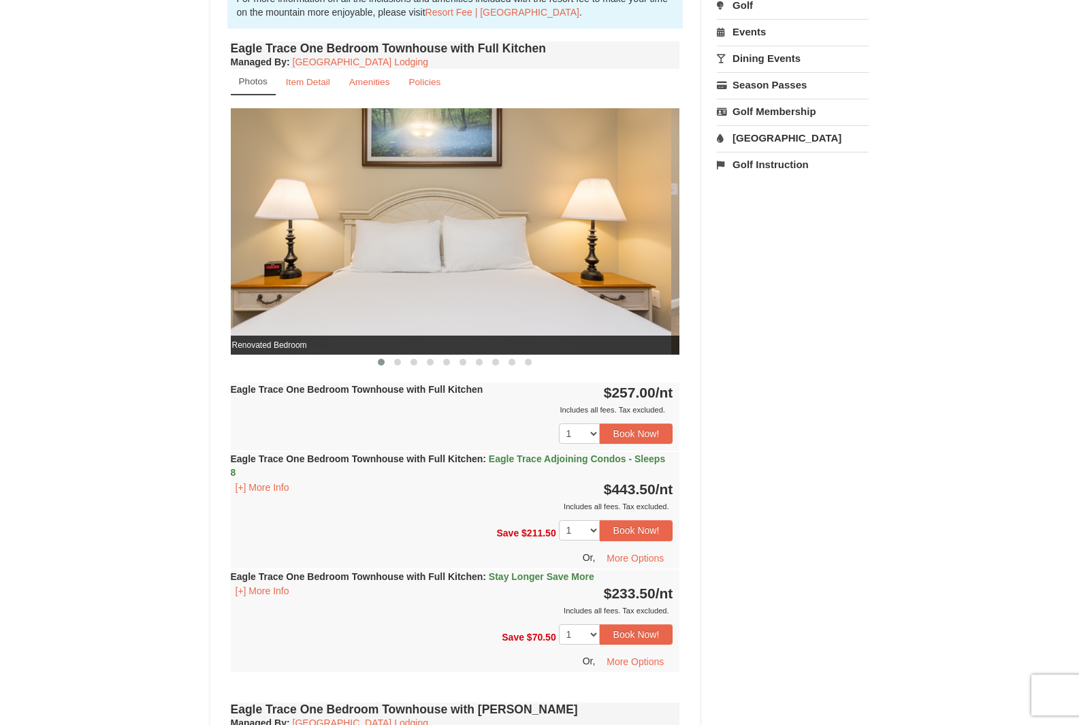
drag, startPoint x: 580, startPoint y: 296, endPoint x: 262, endPoint y: 282, distance: 318.1
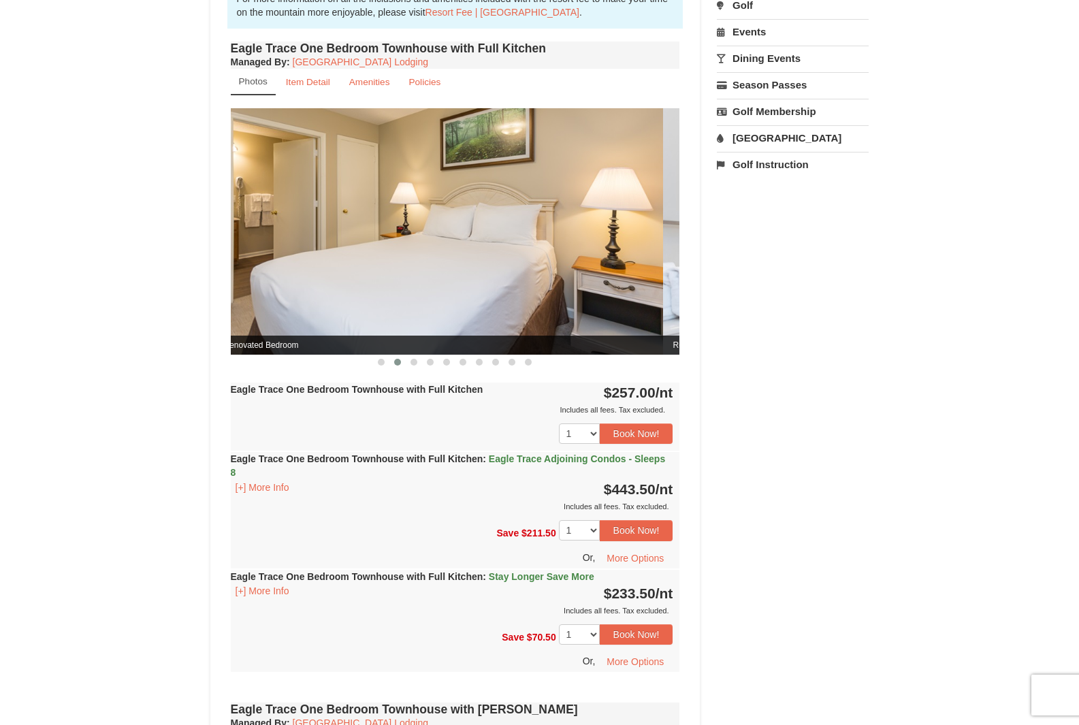
drag, startPoint x: 640, startPoint y: 305, endPoint x: 219, endPoint y: 303, distance: 421.2
click at [219, 303] on div "Book from $234! 1822 Resort Drive, Massanutten, VA Availability Amenities Polic…" at bounding box center [455, 651] width 490 height 1990
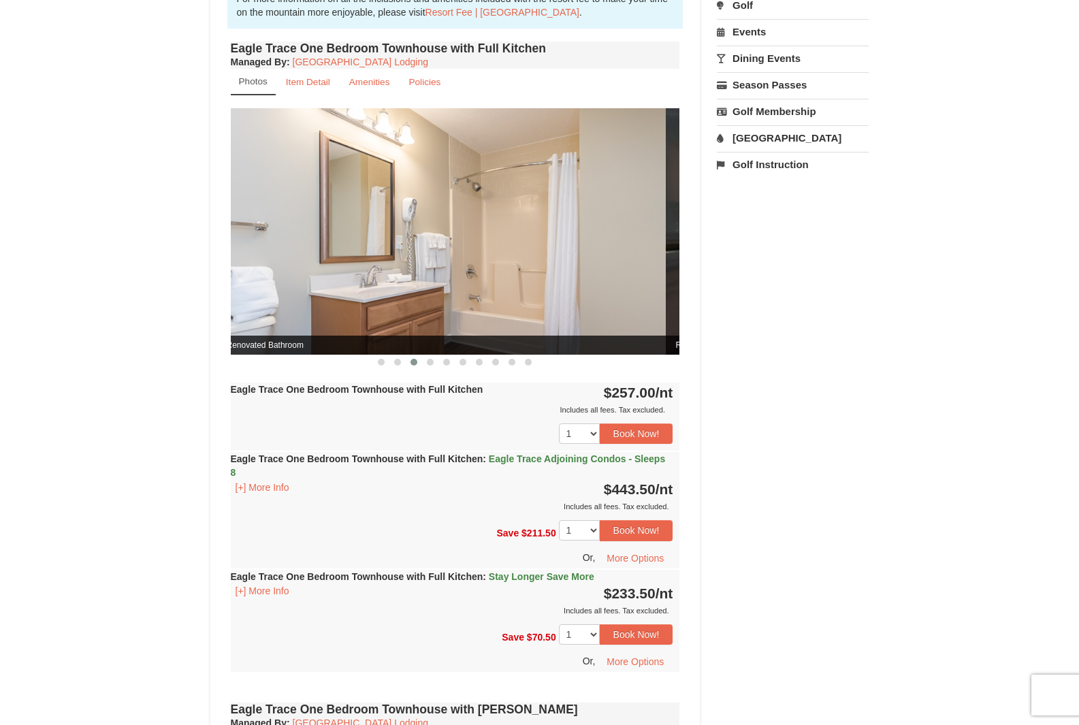
drag, startPoint x: 531, startPoint y: 246, endPoint x: 194, endPoint y: 202, distance: 339.7
click at [194, 202] on div "× <<Back to results Eagle Trace - Mountain Townhomes Book from $234! 1822 Resor…" at bounding box center [539, 623] width 1079 height 2105
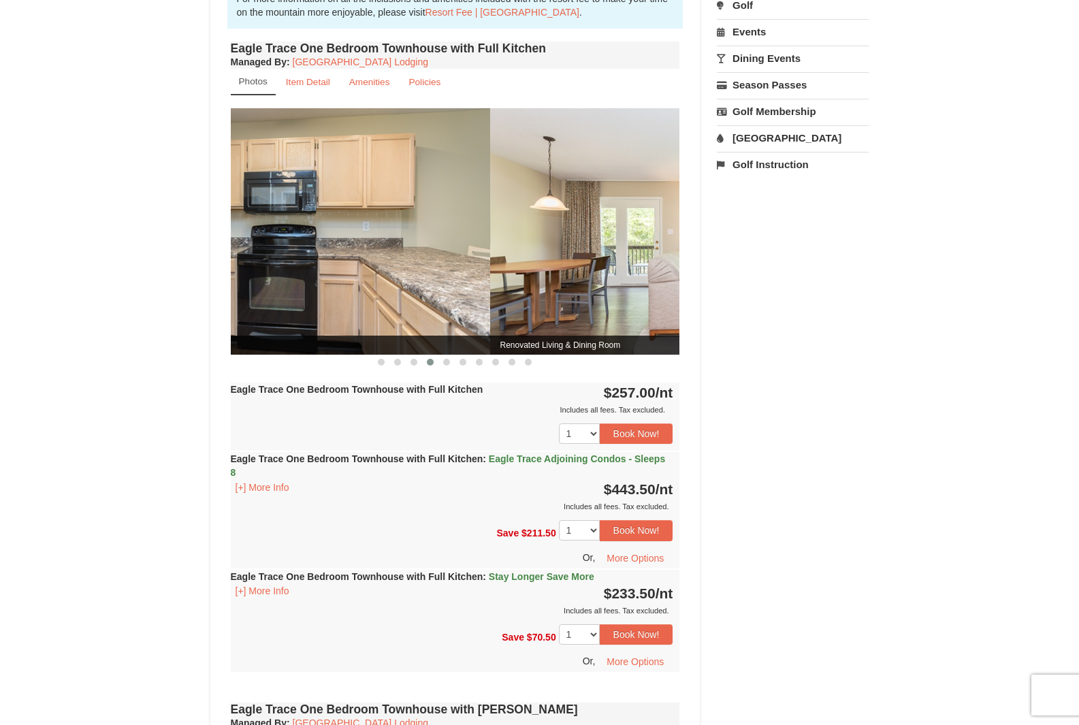
drag, startPoint x: 623, startPoint y: 284, endPoint x: 262, endPoint y: 278, distance: 361.4
click at [258, 278] on img at bounding box center [265, 231] width 449 height 246
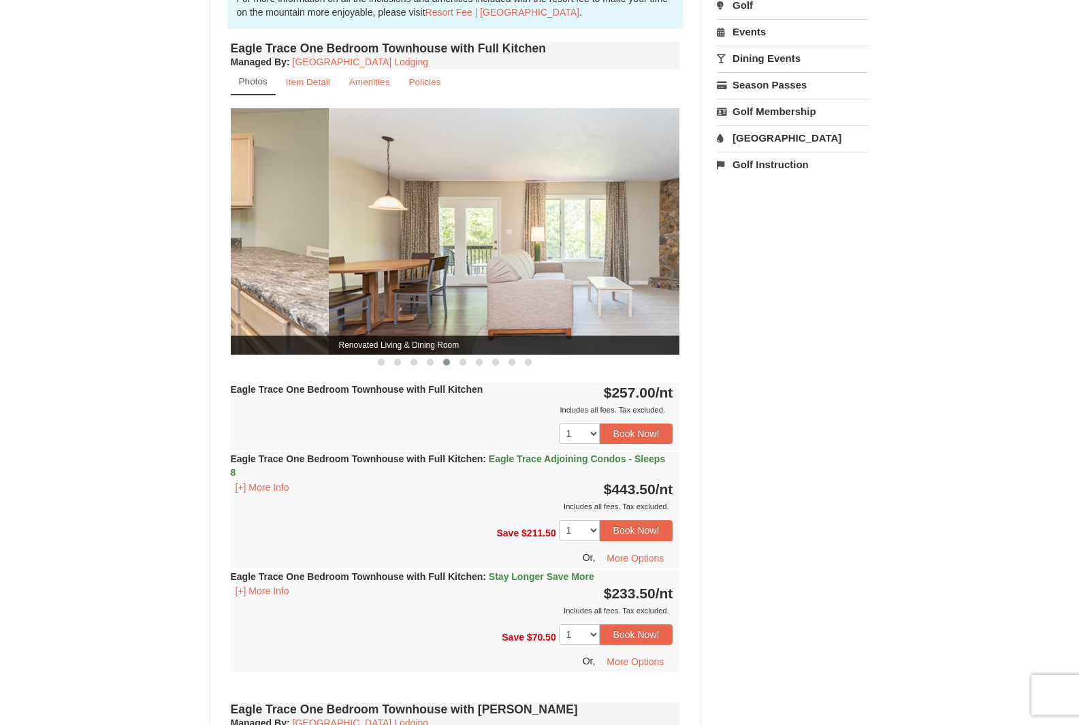
drag, startPoint x: 378, startPoint y: 285, endPoint x: 584, endPoint y: 289, distance: 205.5
click at [584, 289] on img at bounding box center [553, 231] width 449 height 246
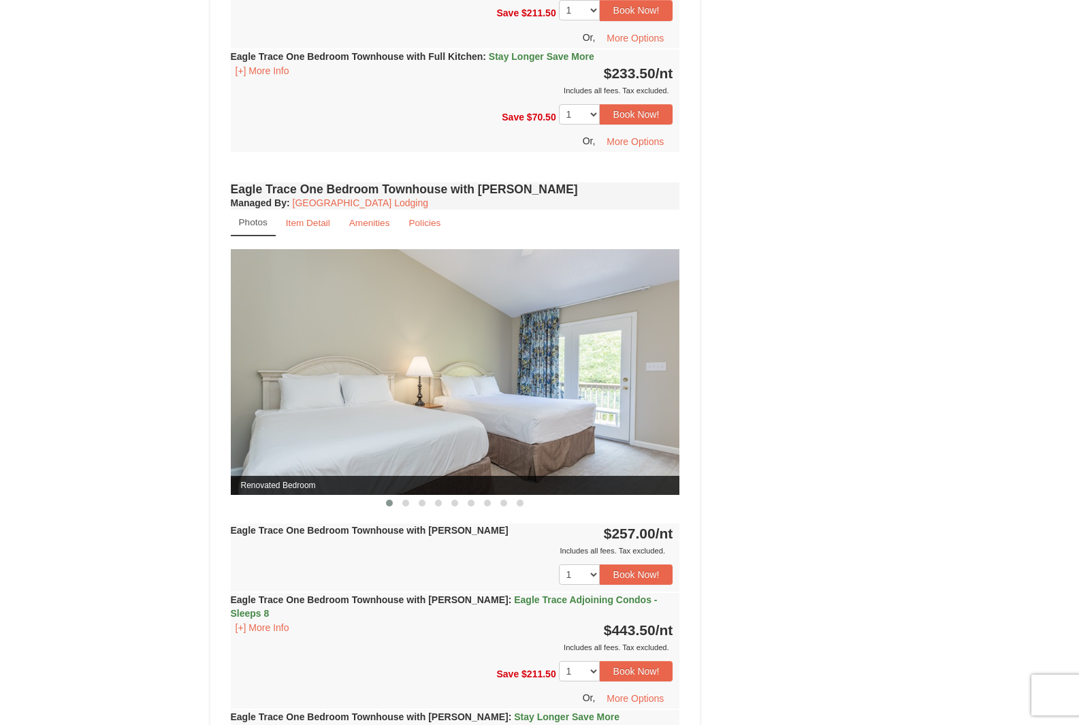
scroll to position [1089, 0]
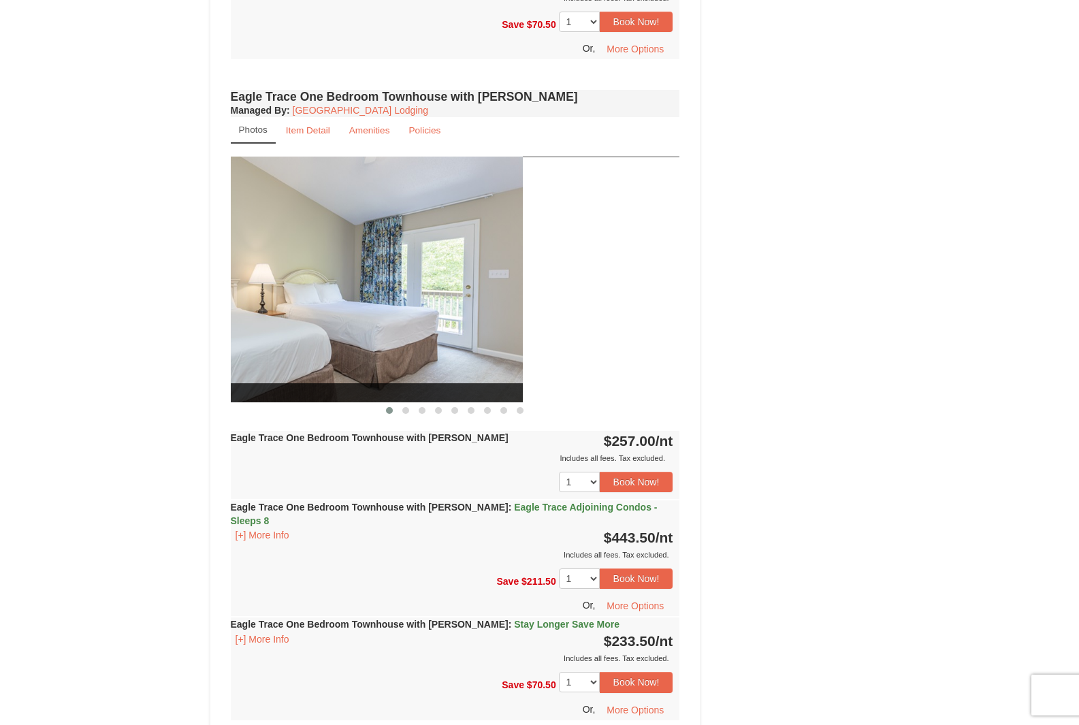
drag, startPoint x: 565, startPoint y: 320, endPoint x: 230, endPoint y: 320, distance: 334.8
click at [230, 320] on img at bounding box center [297, 280] width 449 height 246
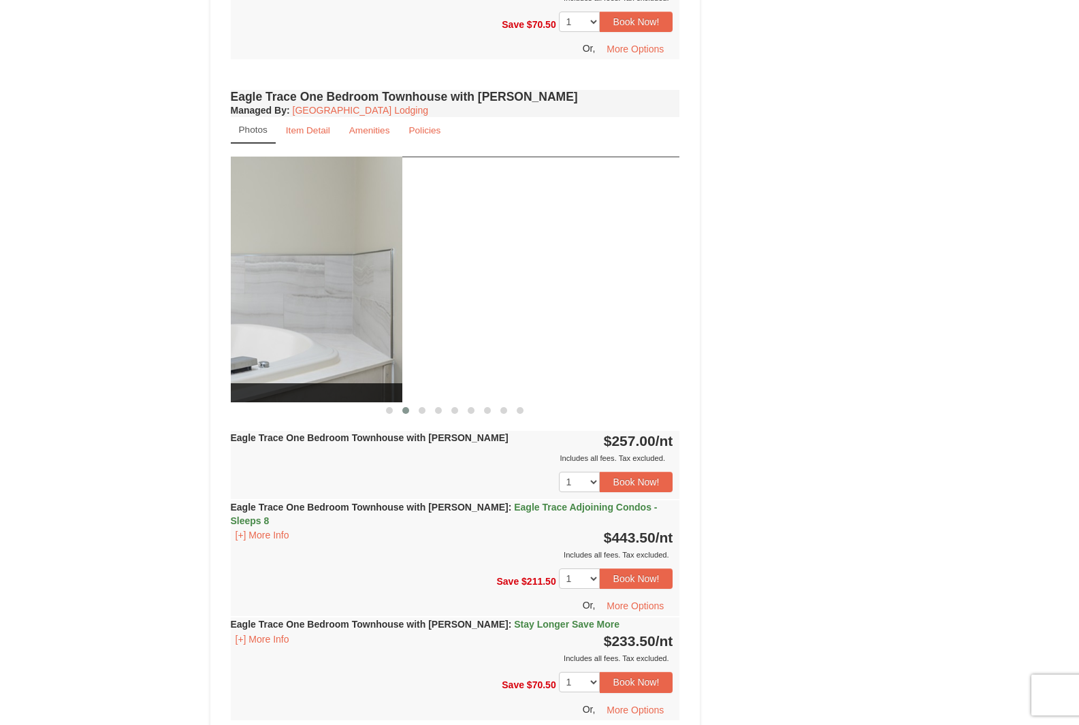
drag, startPoint x: 547, startPoint y: 346, endPoint x: 88, endPoint y: 332, distance: 458.8
click at [88, 332] on div "× <<Back to results Eagle Trace - Mountain Townhomes Book from $234! 1822 Resor…" at bounding box center [539, 11] width 1079 height 2105
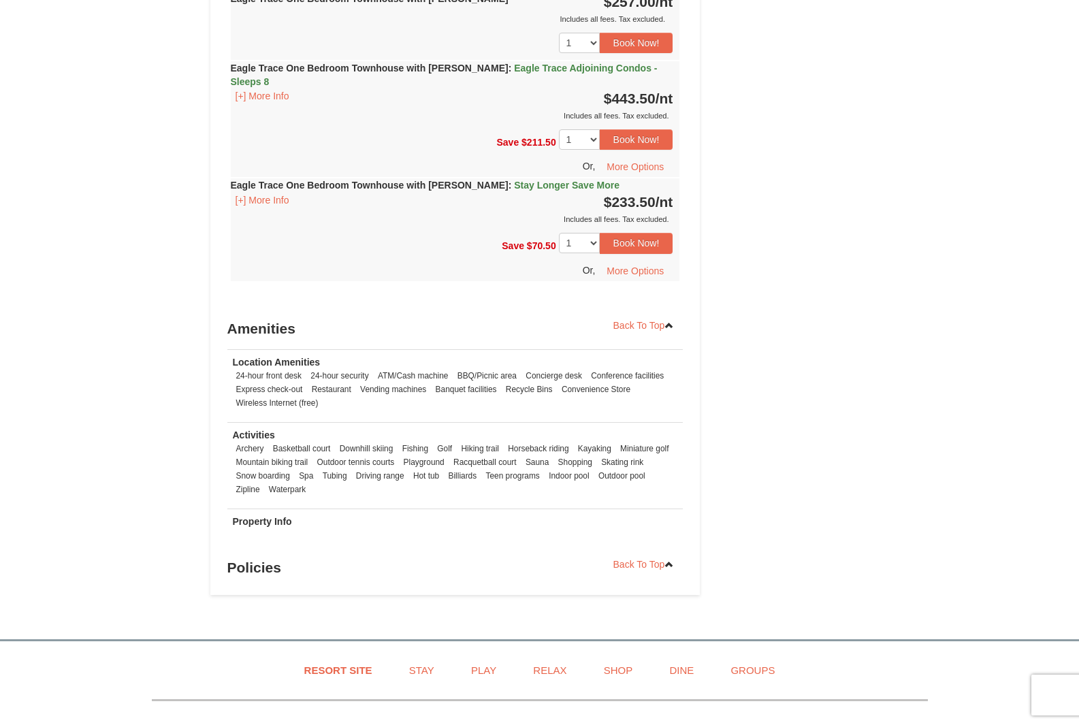
scroll to position [1497, 0]
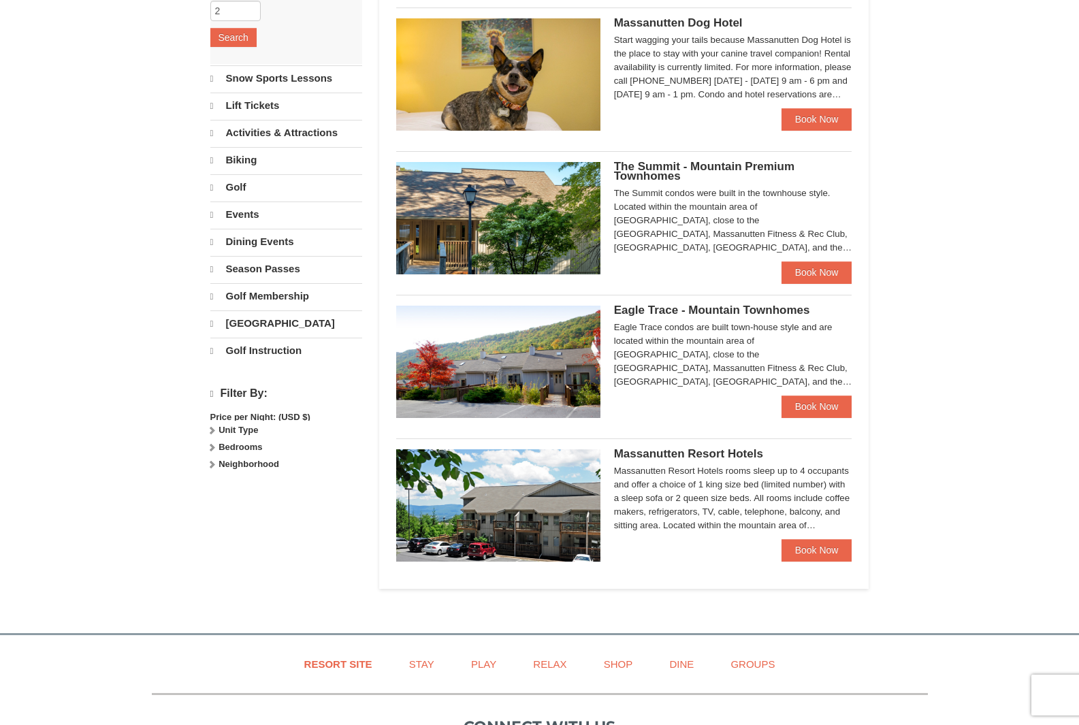
scroll to position [272, 0]
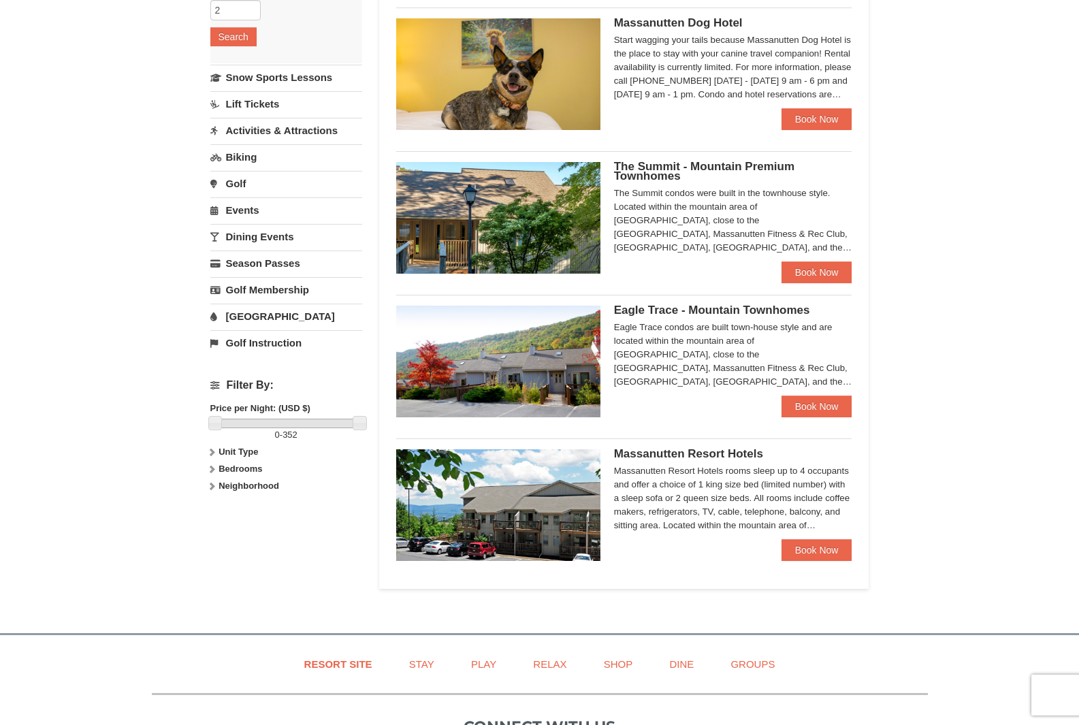
click at [510, 244] on img at bounding box center [498, 218] width 204 height 112
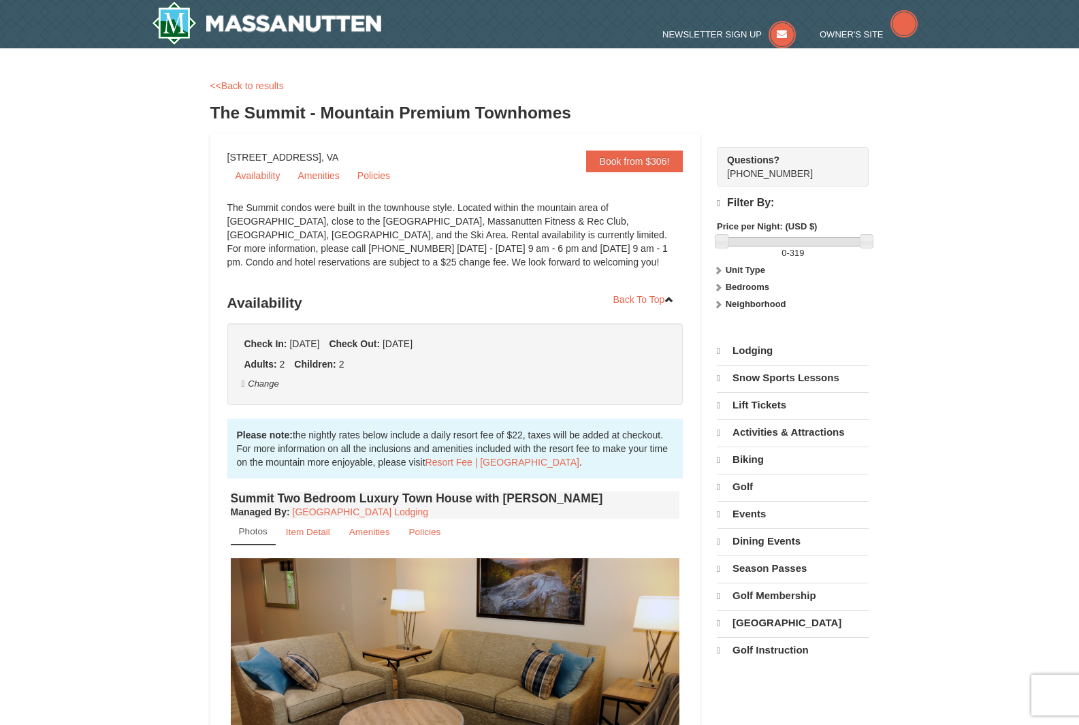
drag, startPoint x: 640, startPoint y: 427, endPoint x: 191, endPoint y: 404, distance: 450.3
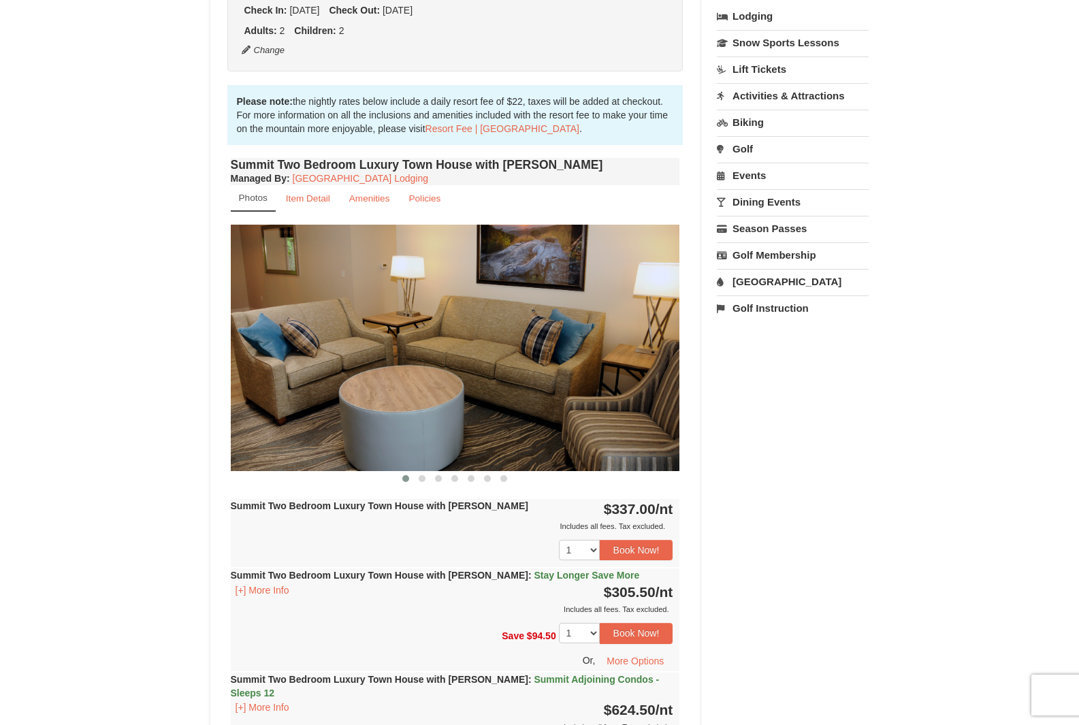
scroll to position [340, 0]
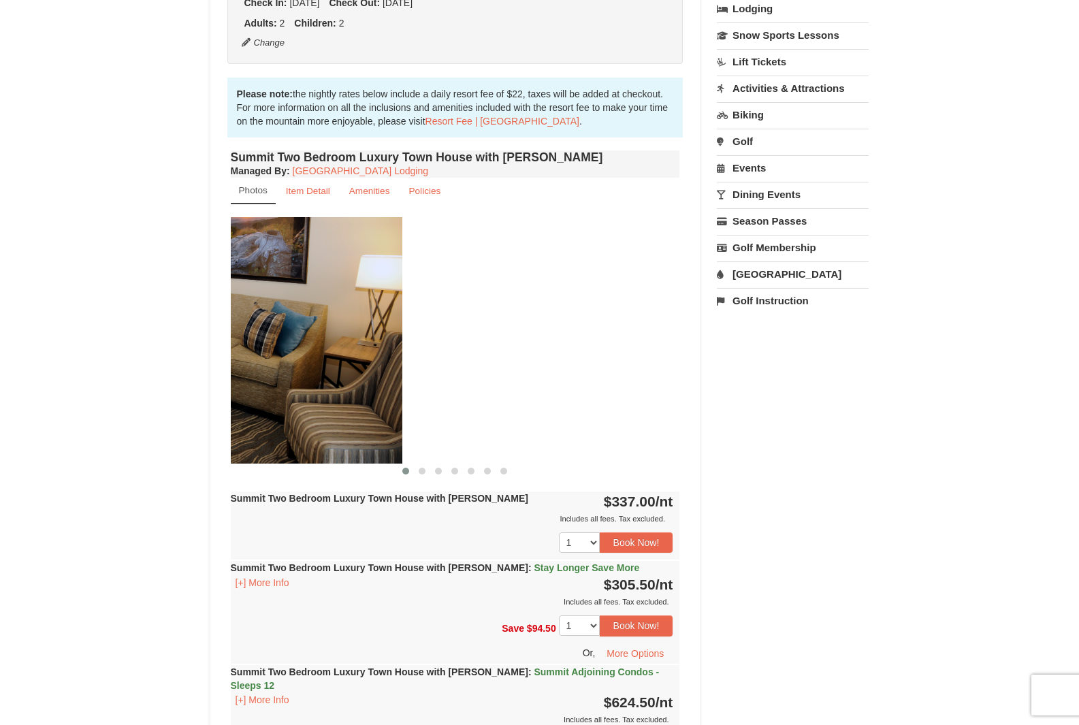
drag, startPoint x: 574, startPoint y: 390, endPoint x: 296, endPoint y: 389, distance: 277.6
click at [296, 389] on img at bounding box center [177, 340] width 449 height 246
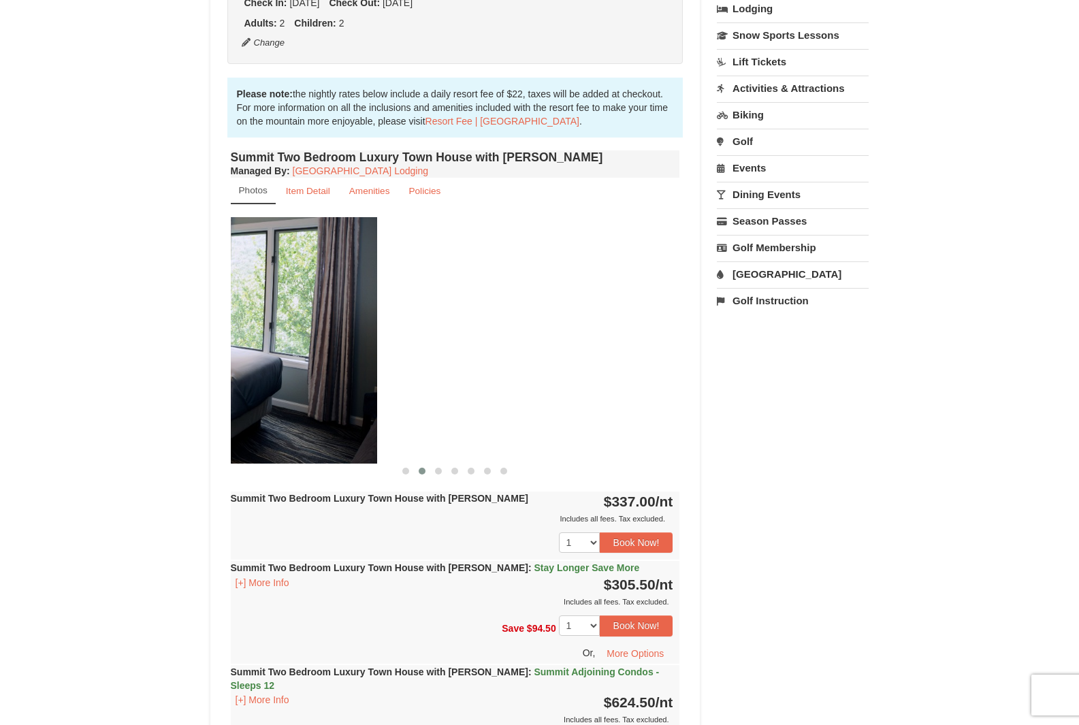
drag, startPoint x: 570, startPoint y: 408, endPoint x: 272, endPoint y: 397, distance: 298.2
click at [272, 397] on img at bounding box center [152, 340] width 449 height 246
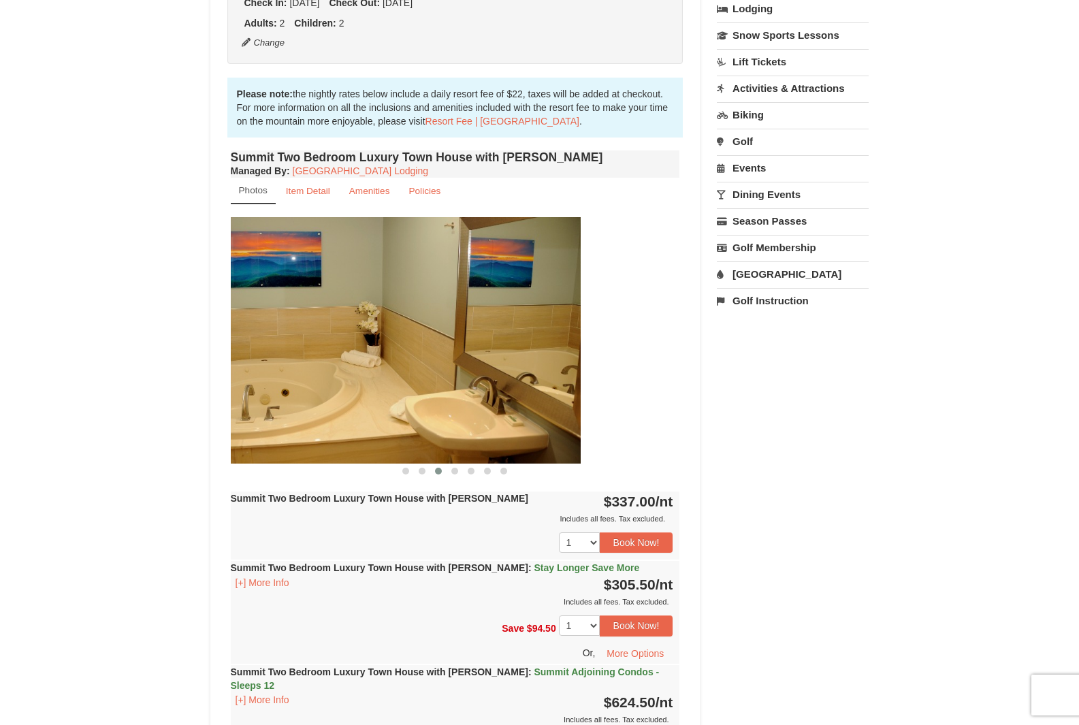
drag, startPoint x: 555, startPoint y: 410, endPoint x: 257, endPoint y: 412, distance: 298.0
click at [244, 412] on img at bounding box center [355, 340] width 449 height 246
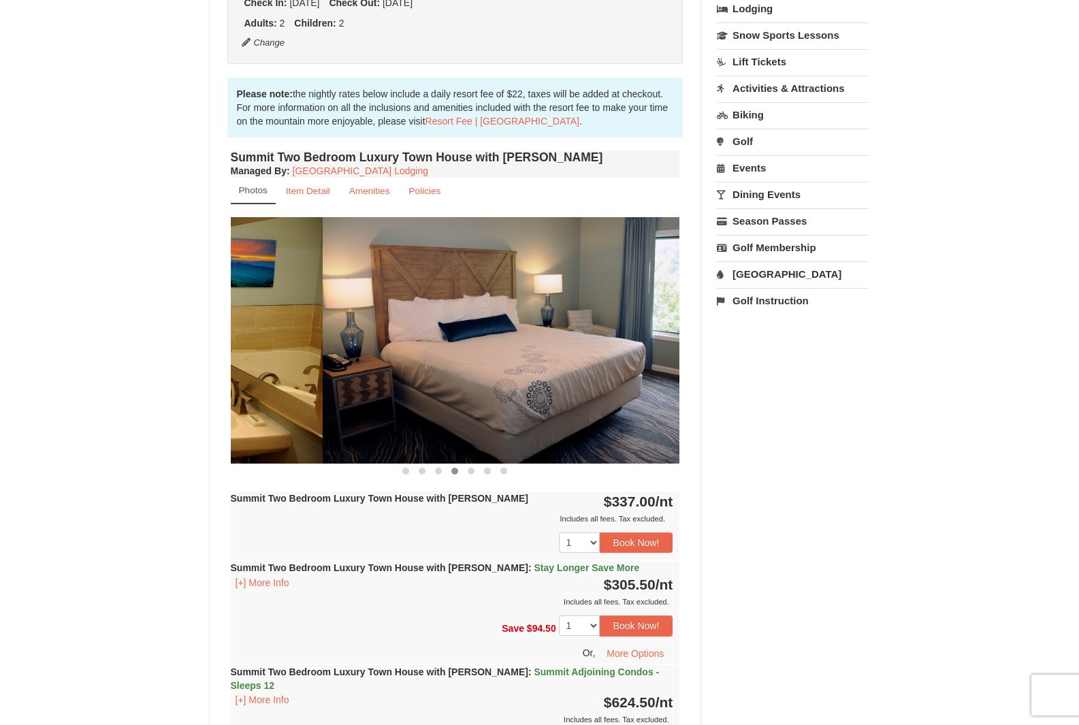
drag, startPoint x: 536, startPoint y: 415, endPoint x: 759, endPoint y: 399, distance: 223.1
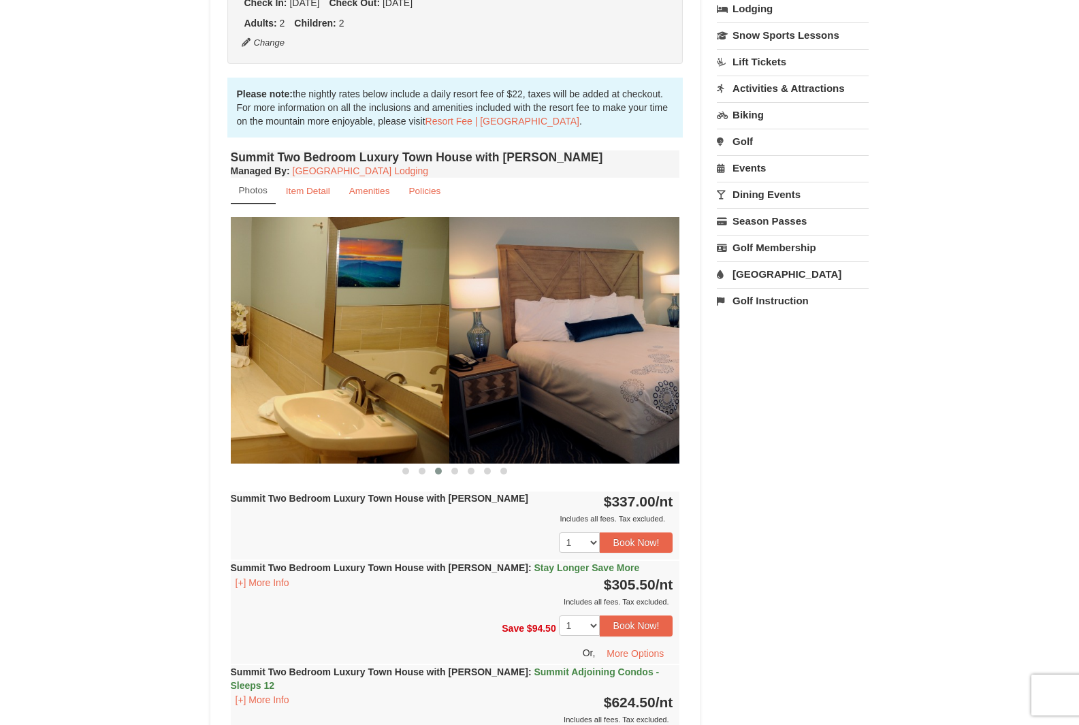
drag, startPoint x: 550, startPoint y: 398, endPoint x: 320, endPoint y: 398, distance: 230.7
click at [320, 398] on img at bounding box center [224, 340] width 449 height 246
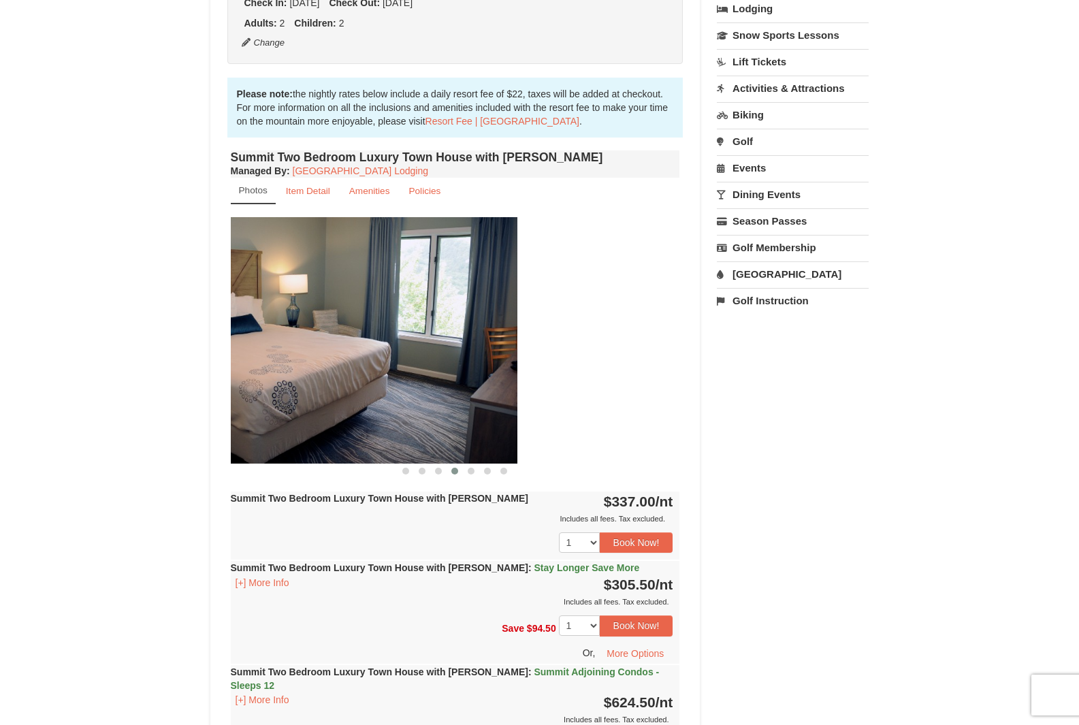
drag, startPoint x: 376, startPoint y: 394, endPoint x: 342, endPoint y: 395, distance: 34.0
click at [342, 395] on img at bounding box center [292, 340] width 449 height 246
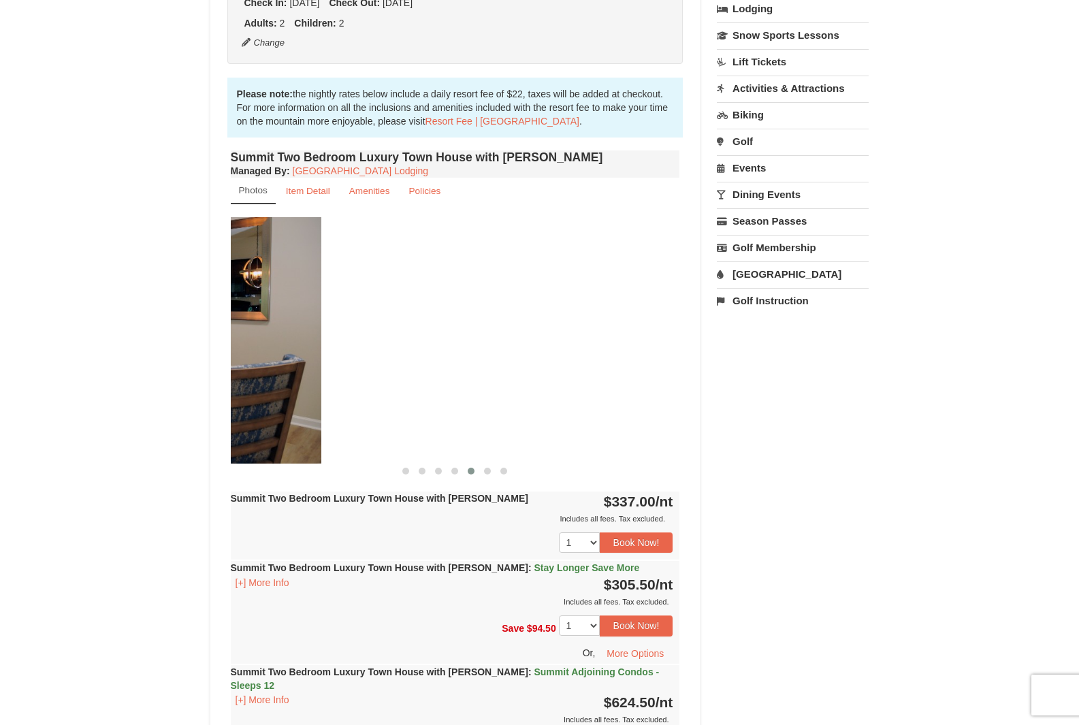
drag, startPoint x: 544, startPoint y: 409, endPoint x: 137, endPoint y: 384, distance: 407.7
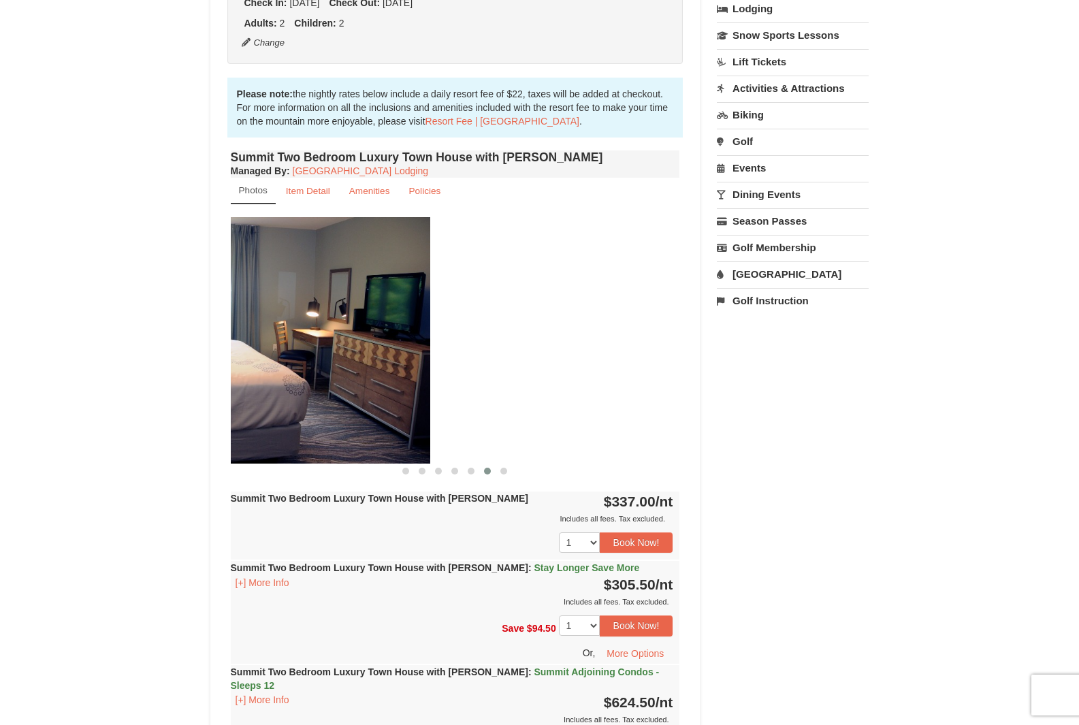
drag, startPoint x: 569, startPoint y: 427, endPoint x: 316, endPoint y: 412, distance: 252.9
click at [316, 412] on img at bounding box center [205, 340] width 449 height 246
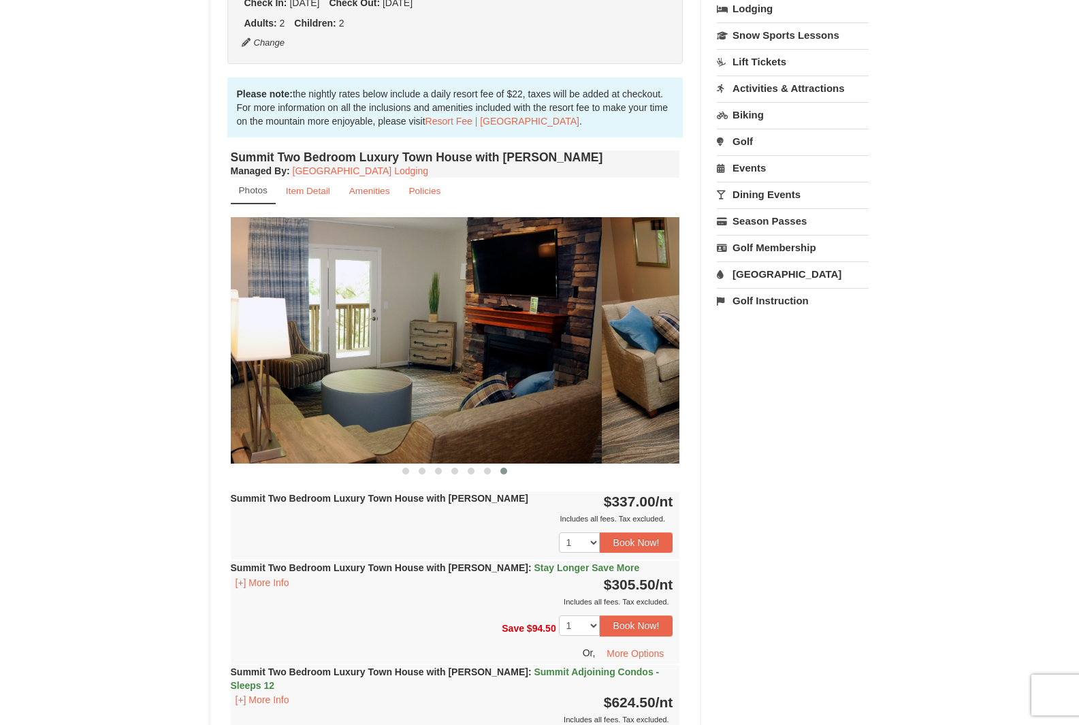
drag, startPoint x: 584, startPoint y: 418, endPoint x: 230, endPoint y: 406, distance: 354.0
click at [230, 406] on img at bounding box center [376, 340] width 449 height 246
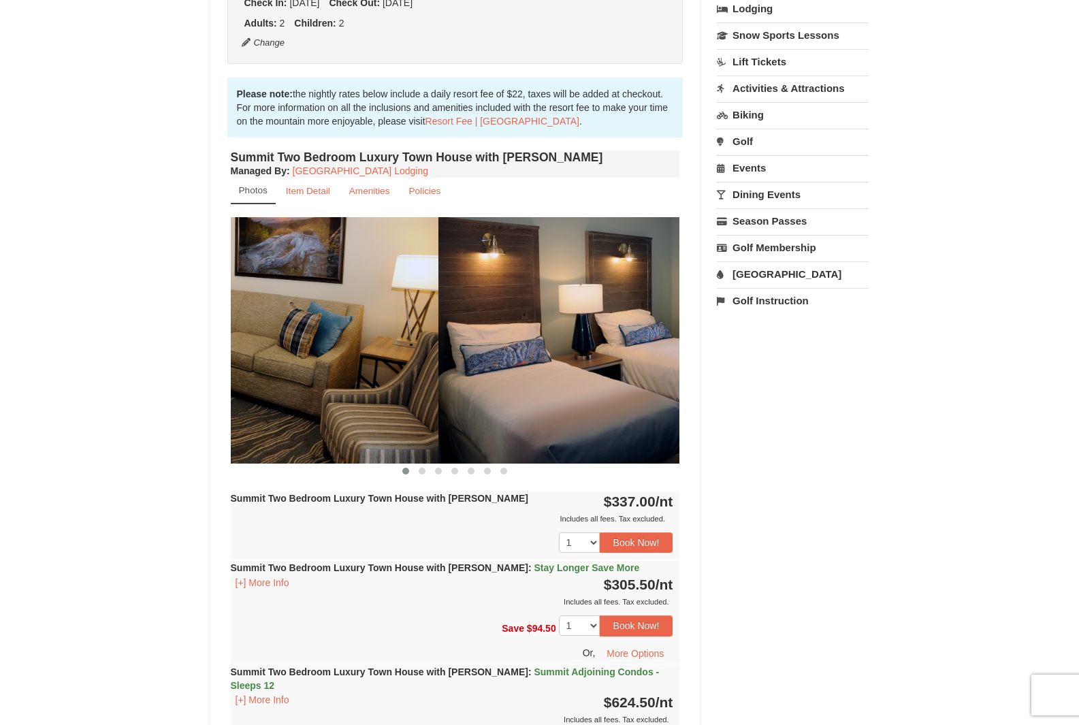
drag, startPoint x: 535, startPoint y: 419, endPoint x: 290, endPoint y: 417, distance: 245.0
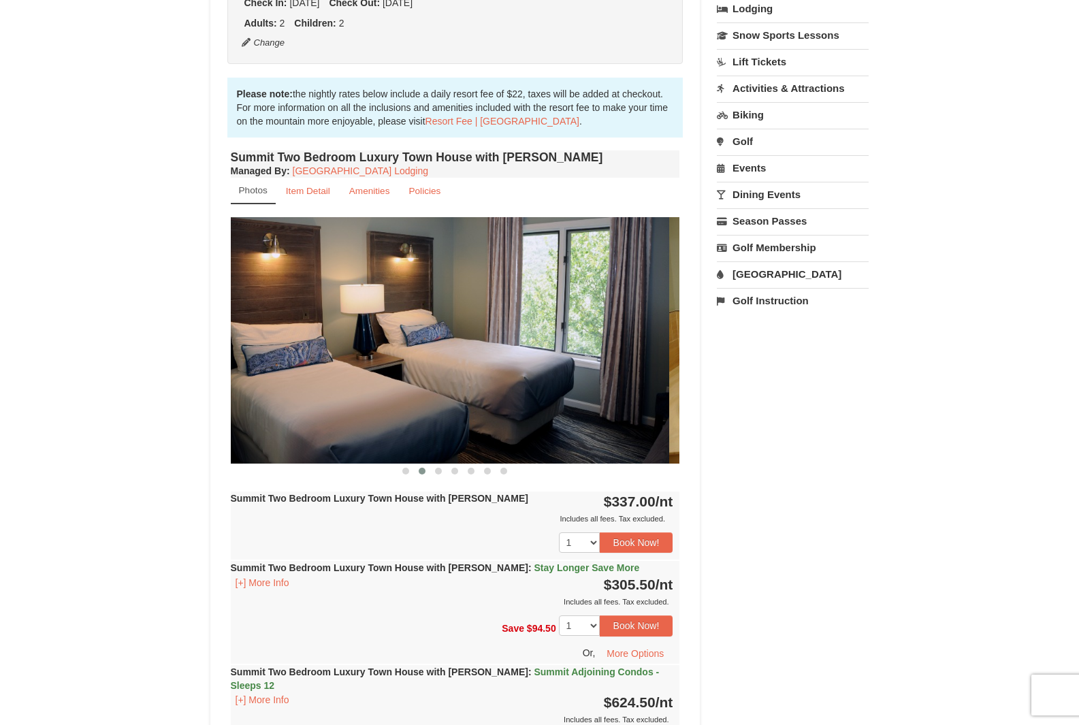
drag, startPoint x: 519, startPoint y: 444, endPoint x: 170, endPoint y: 446, distance: 348.4
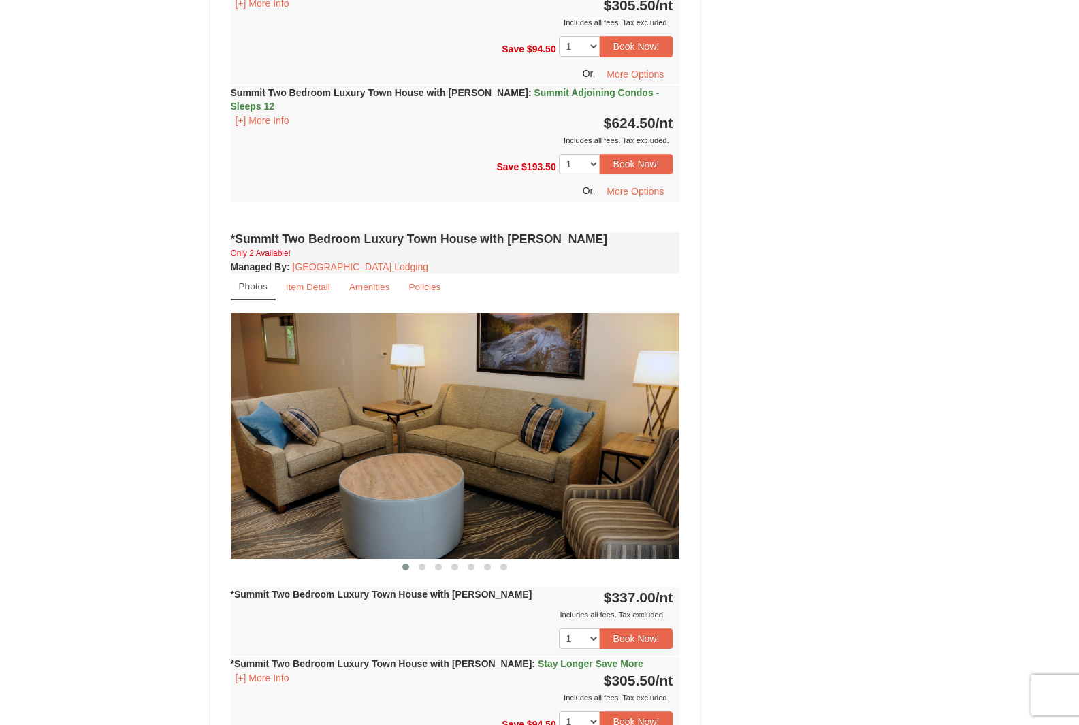
scroll to position [953, 0]
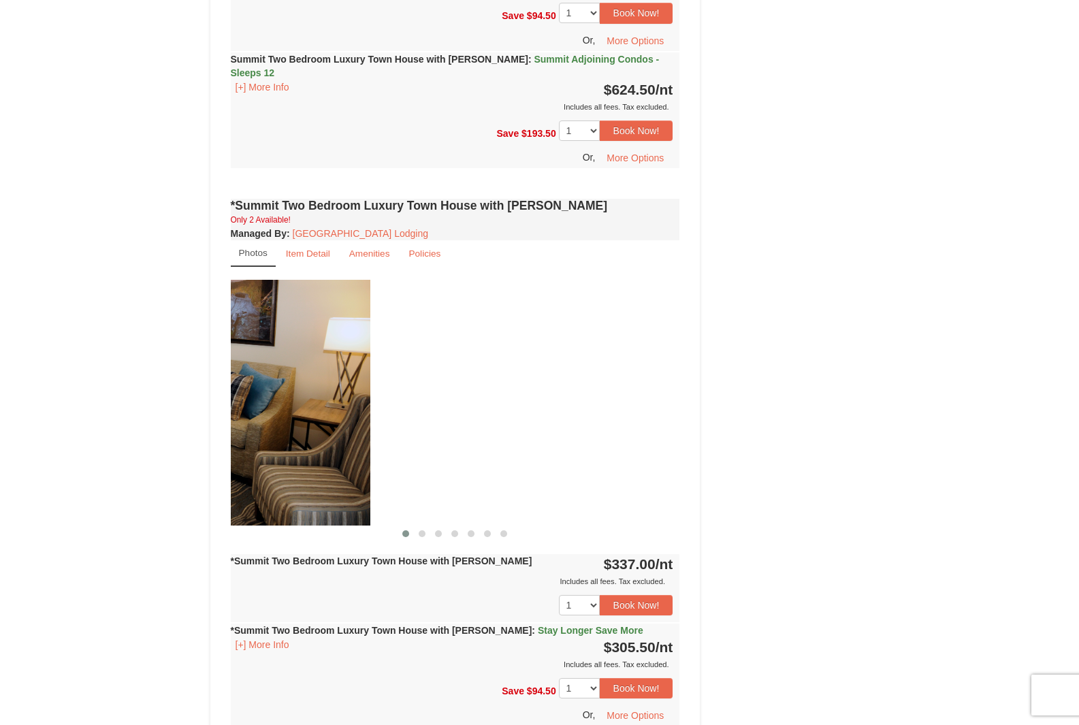
drag, startPoint x: 525, startPoint y: 433, endPoint x: 165, endPoint y: 421, distance: 360.8
click at [165, 421] on div "× <<Back to results The Summit - Mountain Premium Townhomes Book from $306! [ST…" at bounding box center [539, 457] width 1079 height 2725
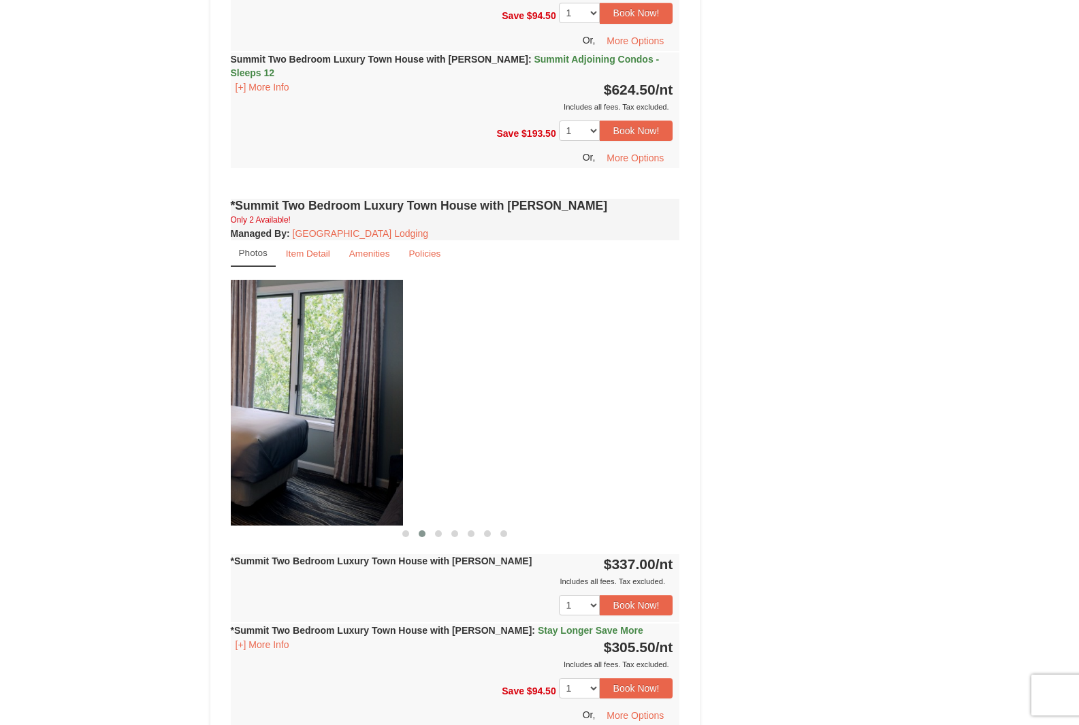
drag, startPoint x: 506, startPoint y: 467, endPoint x: 184, endPoint y: 448, distance: 321.7
click at [184, 448] on div "× <<Back to results The Summit - Mountain Premium Townhomes Book from $306! [ST…" at bounding box center [539, 457] width 1079 height 2725
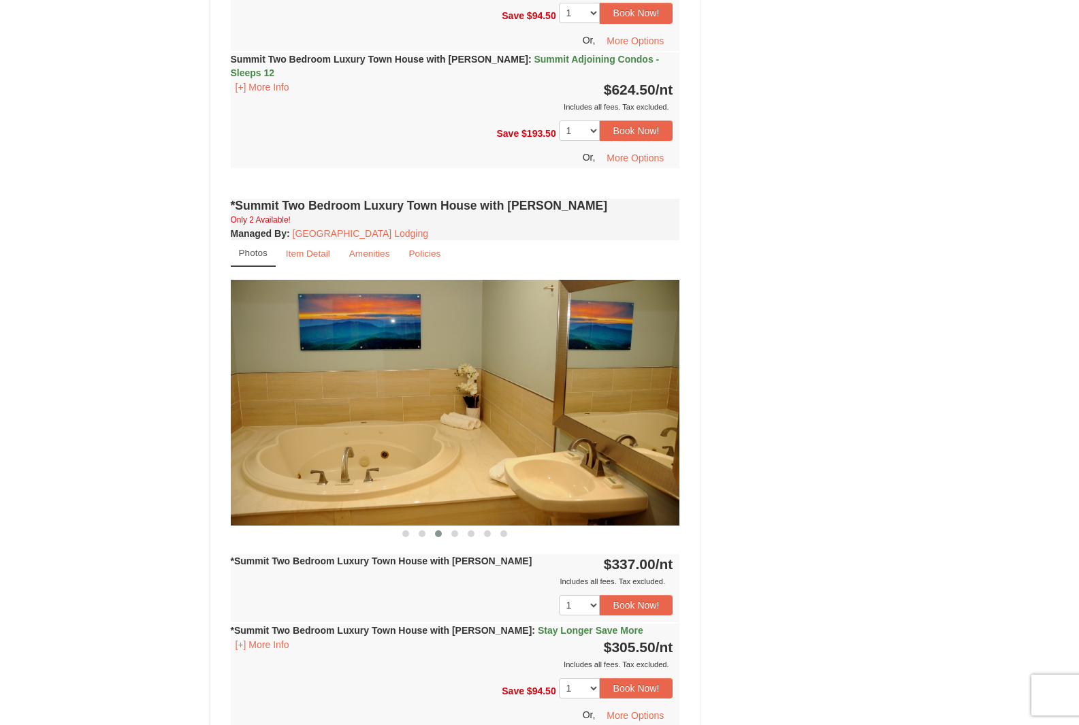
drag, startPoint x: 499, startPoint y: 468, endPoint x: 200, endPoint y: 472, distance: 298.7
click at [200, 472] on div "× <<Back to results The Summit - Mountain Premium Townhomes Book from $306! [ST…" at bounding box center [540, 458] width 686 height 2698
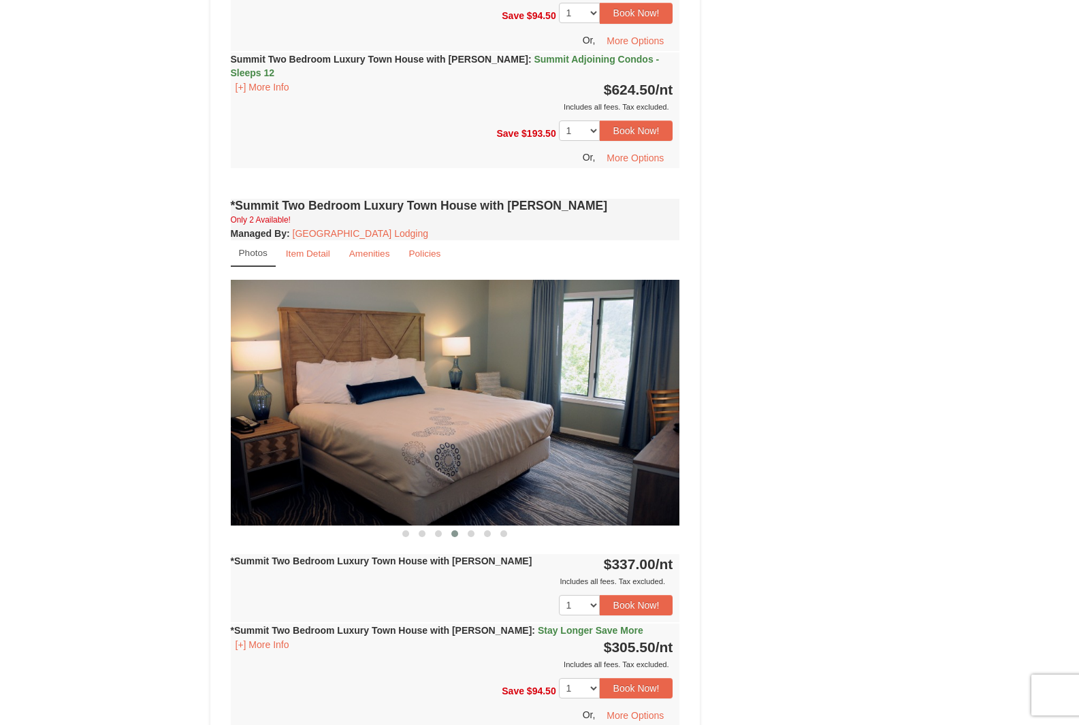
drag, startPoint x: 505, startPoint y: 475, endPoint x: 229, endPoint y: 471, distance: 275.6
click at [229, 471] on div "*Summit Two Bedroom Luxury Town House with [PERSON_NAME] Only 2 Available! Mana…" at bounding box center [455, 532] width 456 height 675
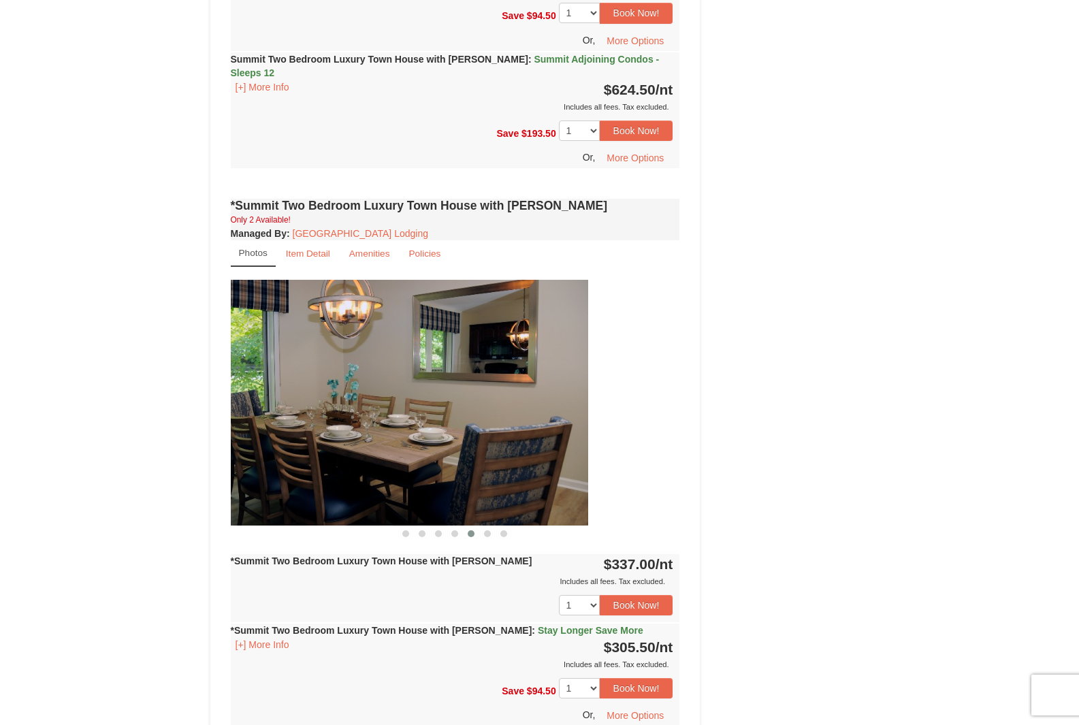
drag, startPoint x: 529, startPoint y: 476, endPoint x: 258, endPoint y: 480, distance: 270.9
click at [253, 482] on img at bounding box center [363, 403] width 449 height 246
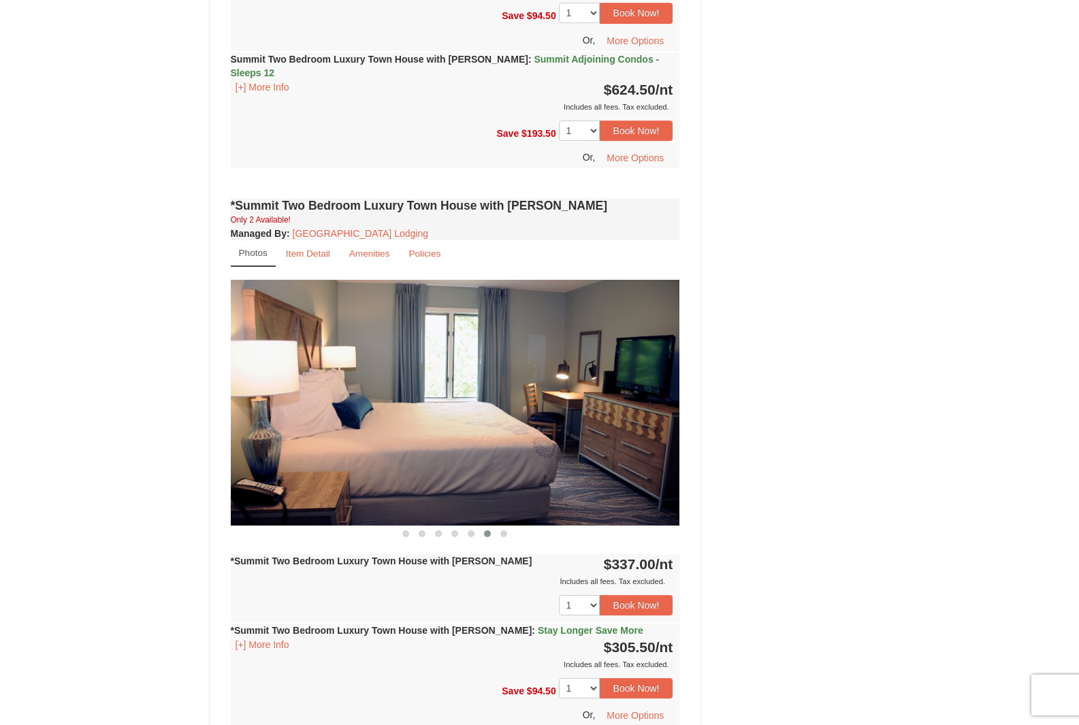
drag, startPoint x: 533, startPoint y: 478, endPoint x: 235, endPoint y: 478, distance: 298.0
click at [237, 479] on img at bounding box center [455, 403] width 449 height 246
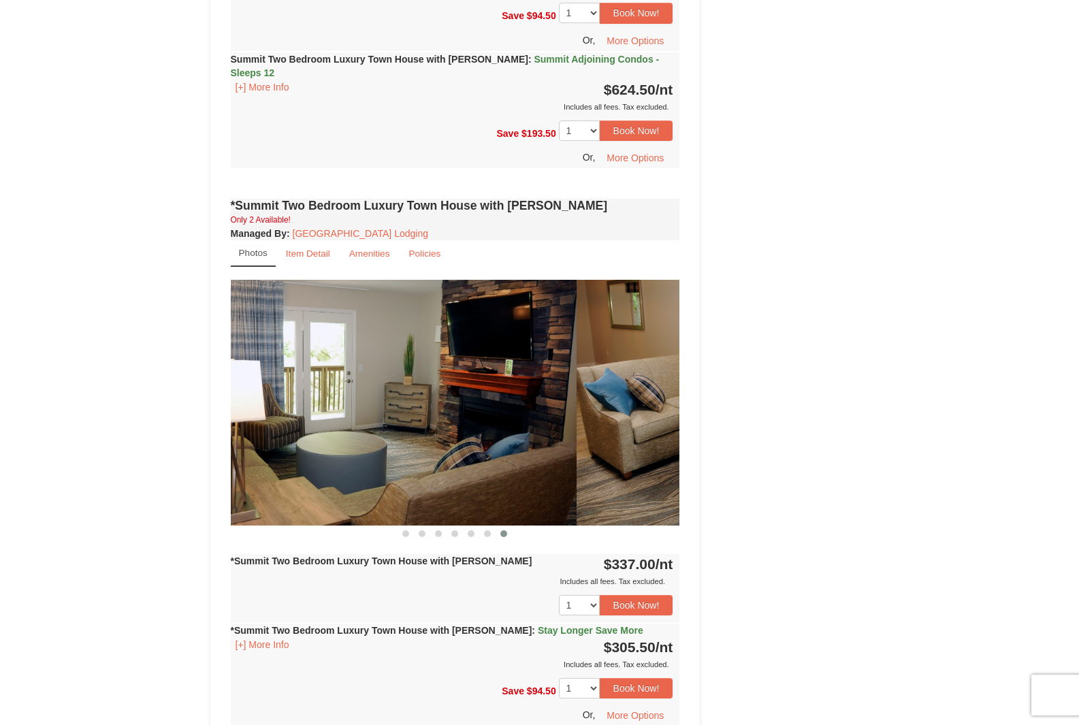
drag, startPoint x: 567, startPoint y: 475, endPoint x: 306, endPoint y: 476, distance: 260.6
click at [306, 476] on img at bounding box center [351, 403] width 449 height 246
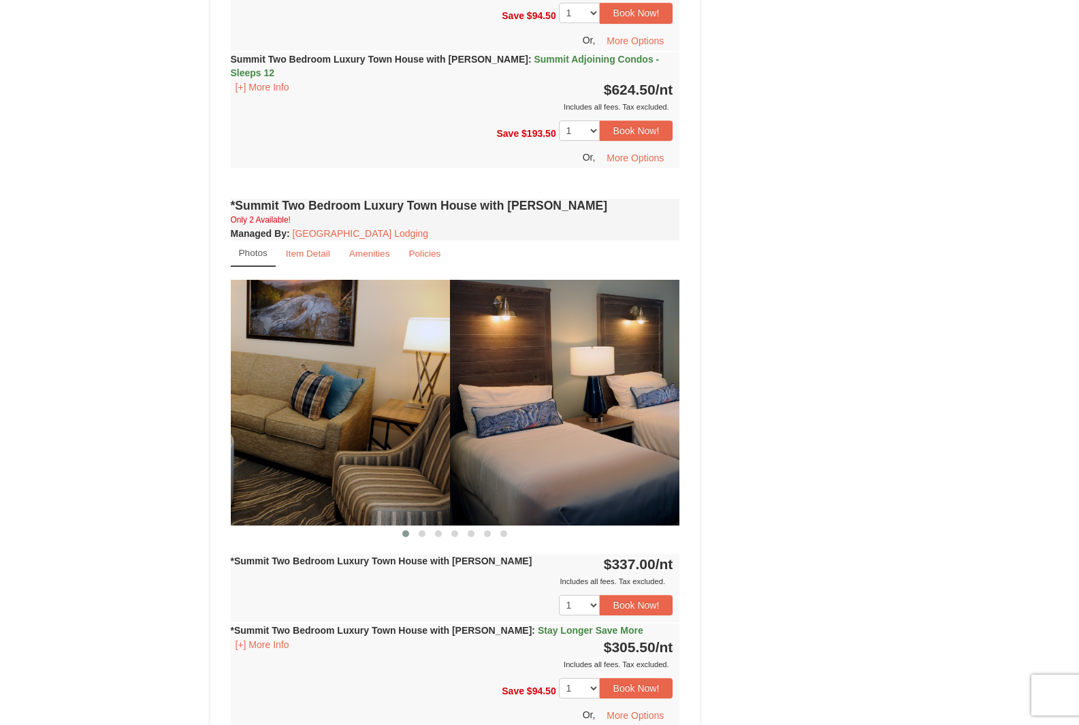
drag, startPoint x: 515, startPoint y: 463, endPoint x: 242, endPoint y: 469, distance: 273.6
